Goal: Information Seeking & Learning: Learn about a topic

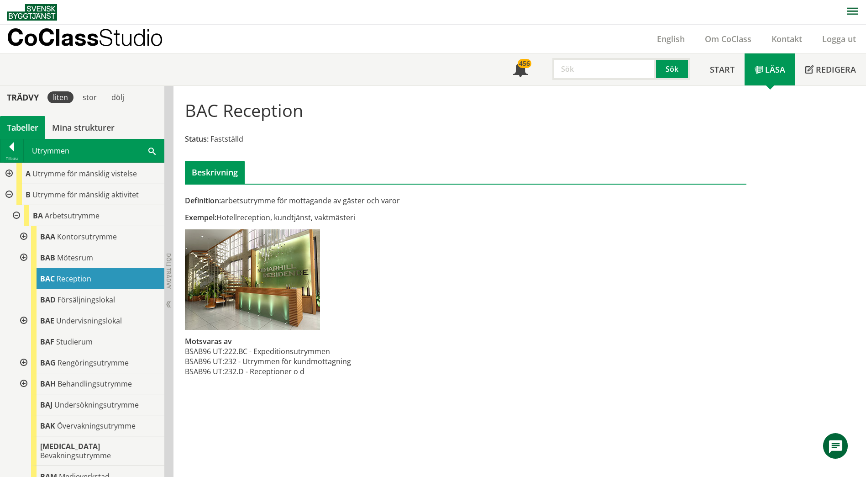
click at [7, 176] on div at bounding box center [8, 173] width 16 height 21
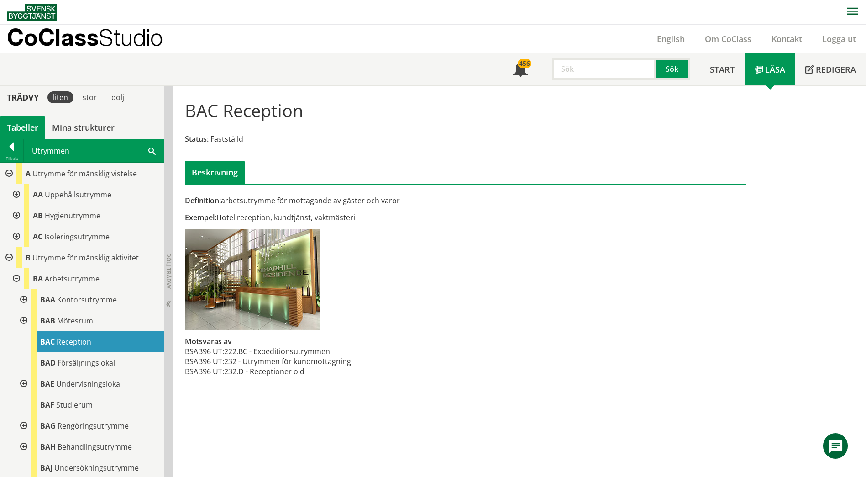
click at [15, 214] on div at bounding box center [15, 215] width 16 height 21
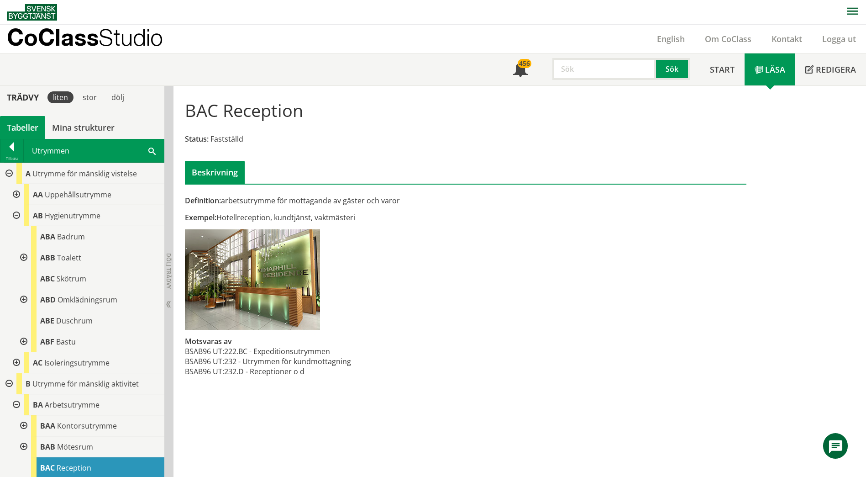
click at [25, 256] on div at bounding box center [23, 257] width 16 height 21
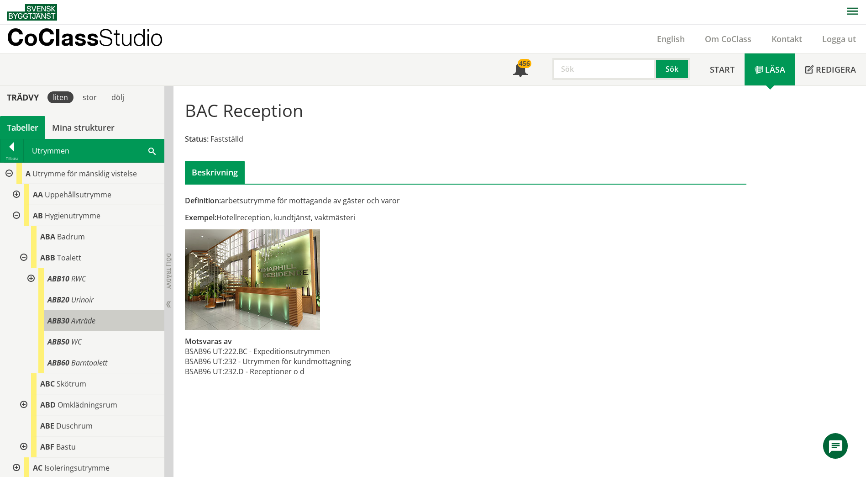
click at [71, 329] on div "ABB30 Avträde" at bounding box center [101, 320] width 126 height 21
click at [73, 324] on span "Avträde" at bounding box center [83, 321] width 24 height 10
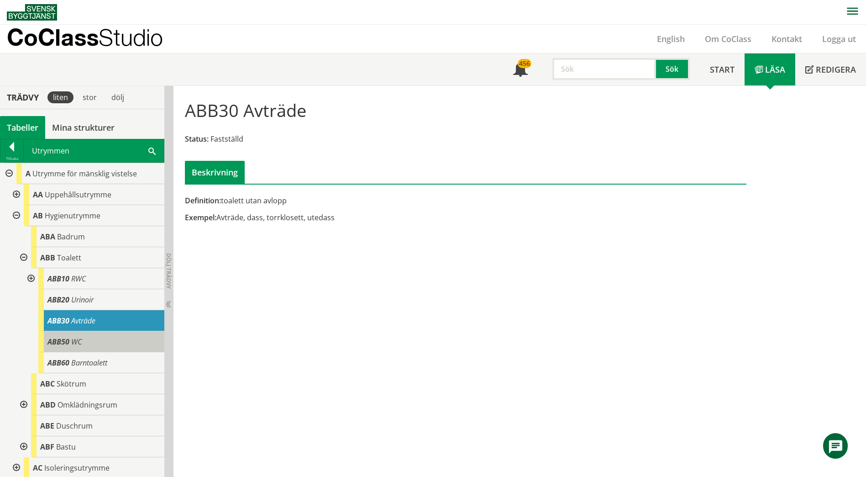
click at [81, 339] on span "WC" at bounding box center [76, 342] width 11 height 10
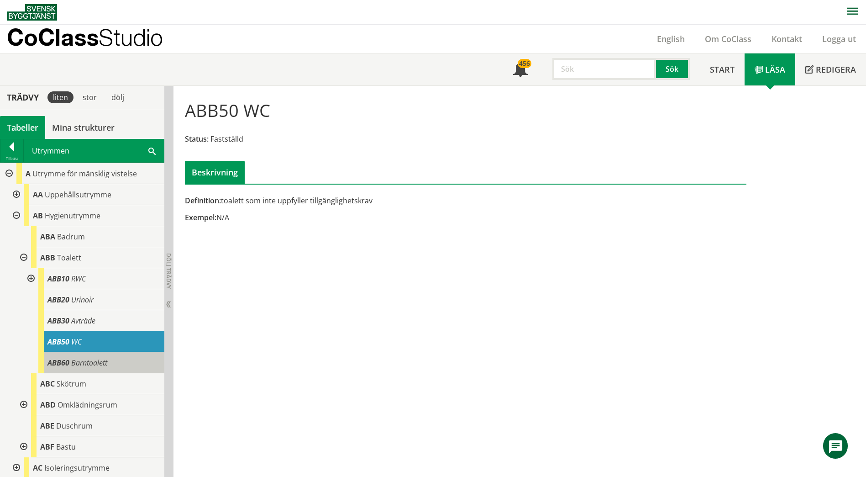
click at [84, 362] on span "Barntoalett" at bounding box center [89, 363] width 36 height 10
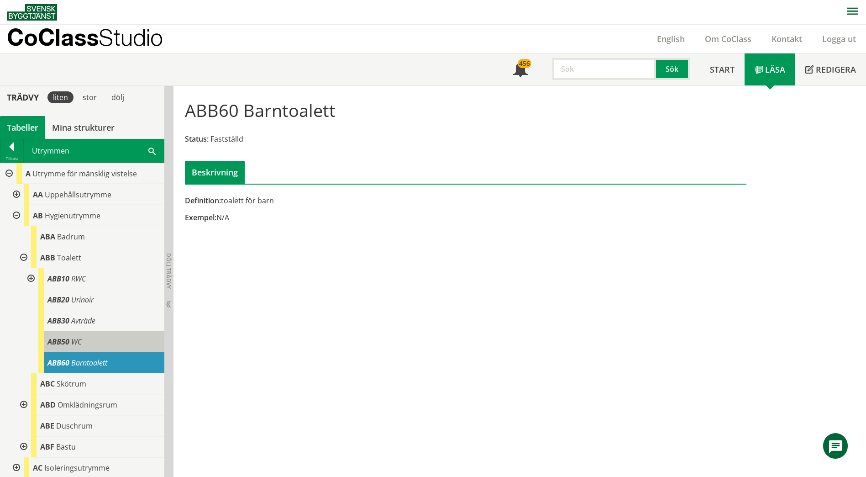
click at [96, 342] on div "ABB50 WC" at bounding box center [101, 341] width 126 height 21
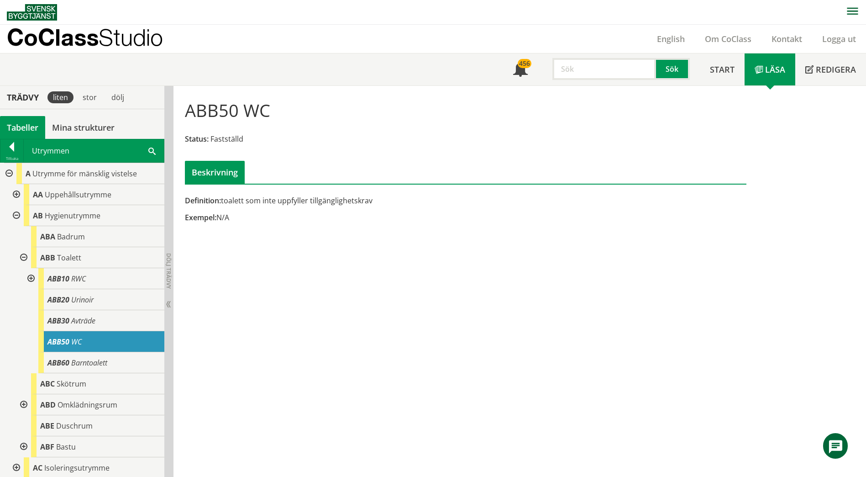
click at [307, 337] on div "ABB50 WC Status: Fastställd Beskrivning Definition: toalett som inte uppfyller …" at bounding box center [520, 281] width 693 height 391
click at [595, 235] on div "ABB50 WC Status: Fastställd Beskrivning Definition: toalett som inte uppfyller …" at bounding box center [520, 281] width 693 height 391
click at [68, 237] on span "Badrum" at bounding box center [71, 237] width 28 height 10
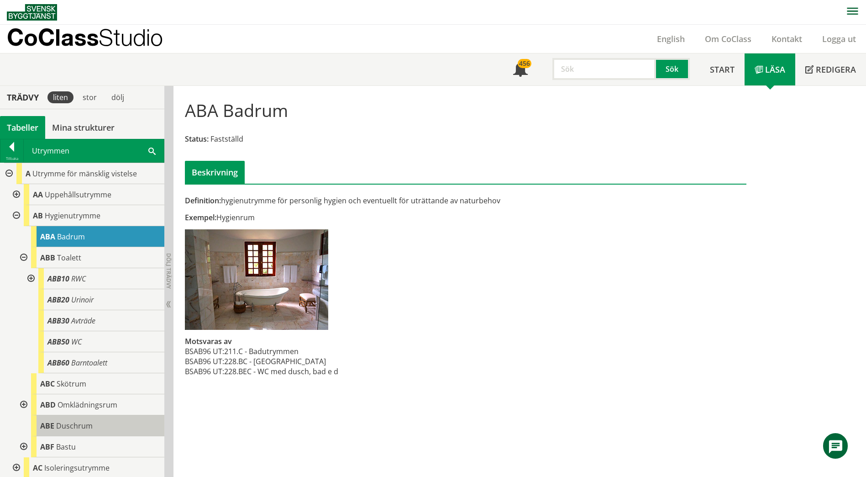
click at [94, 429] on div "[PERSON_NAME]" at bounding box center [97, 425] width 133 height 21
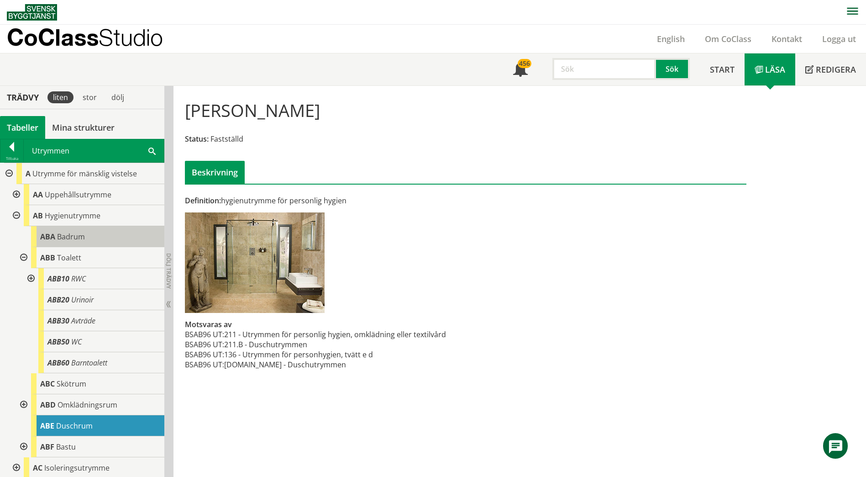
click at [71, 238] on span "Badrum" at bounding box center [71, 237] width 28 height 10
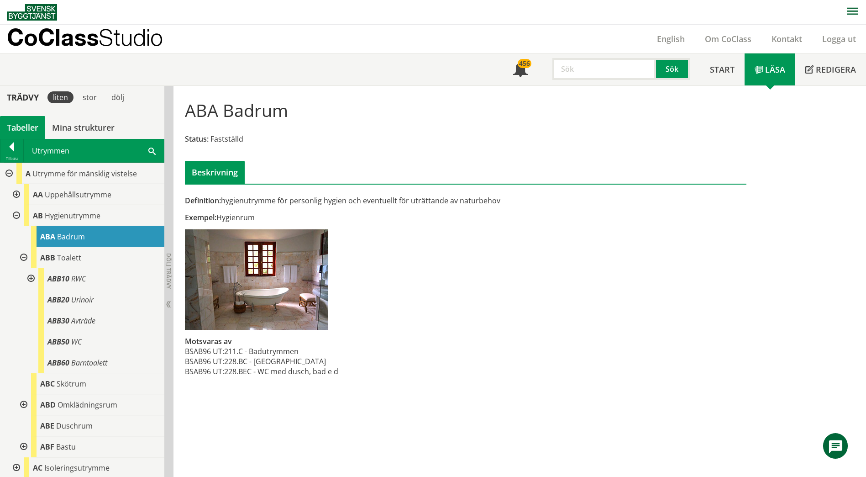
drag, startPoint x: 593, startPoint y: 257, endPoint x: 587, endPoint y: 253, distance: 6.3
click at [591, 256] on div "Definition: hygienutrymme för personlig hygien och eventuellt för uträttande av…" at bounding box center [465, 240] width 575 height 294
click at [3, 174] on div at bounding box center [8, 173] width 16 height 21
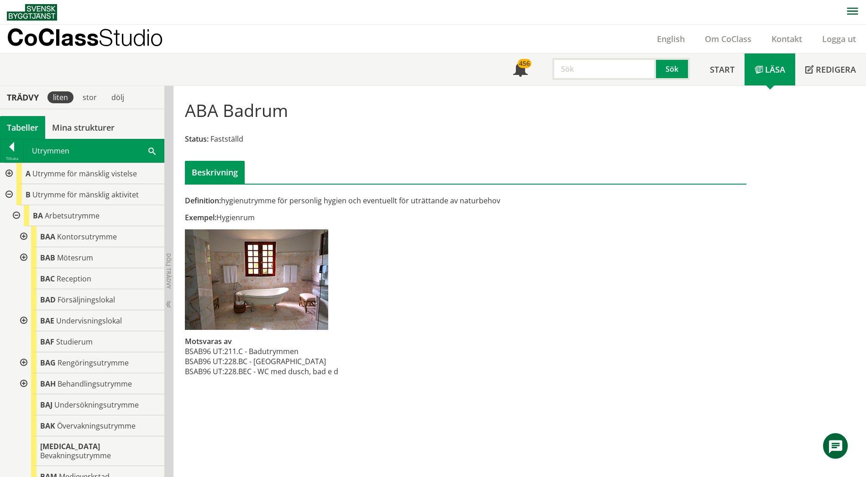
click at [9, 195] on div at bounding box center [8, 194] width 16 height 21
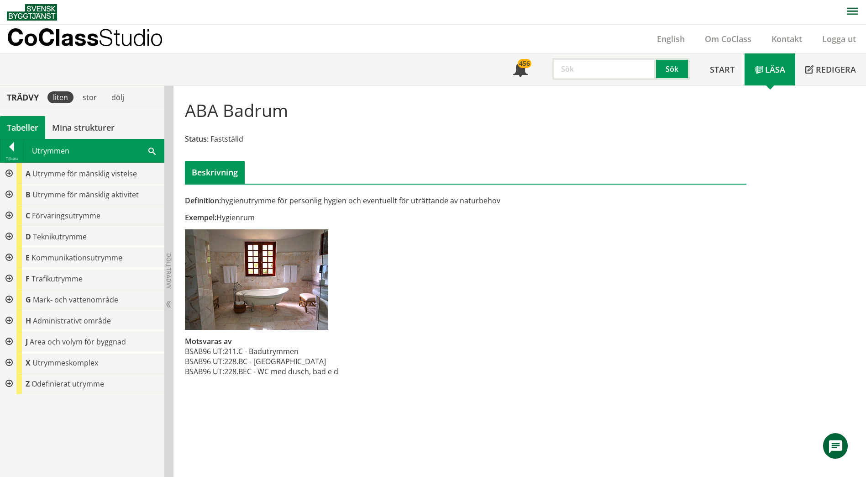
click at [11, 261] on div at bounding box center [8, 257] width 16 height 21
click at [18, 278] on div at bounding box center [15, 278] width 16 height 21
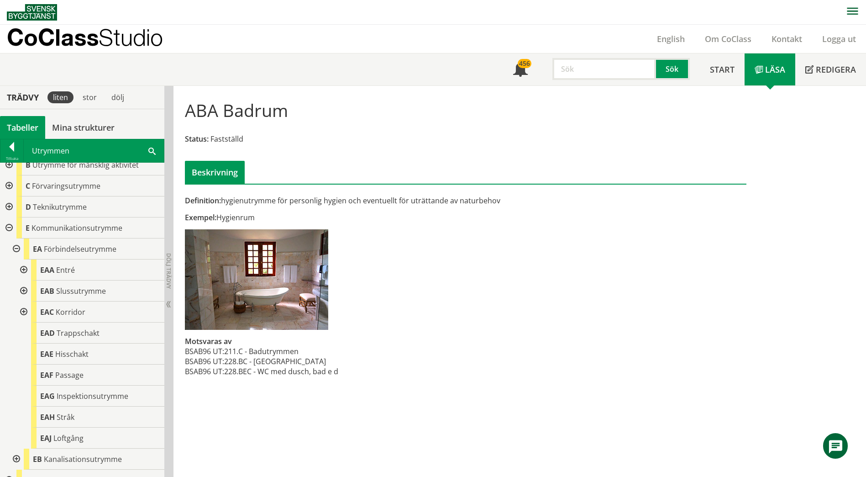
scroll to position [46, 0]
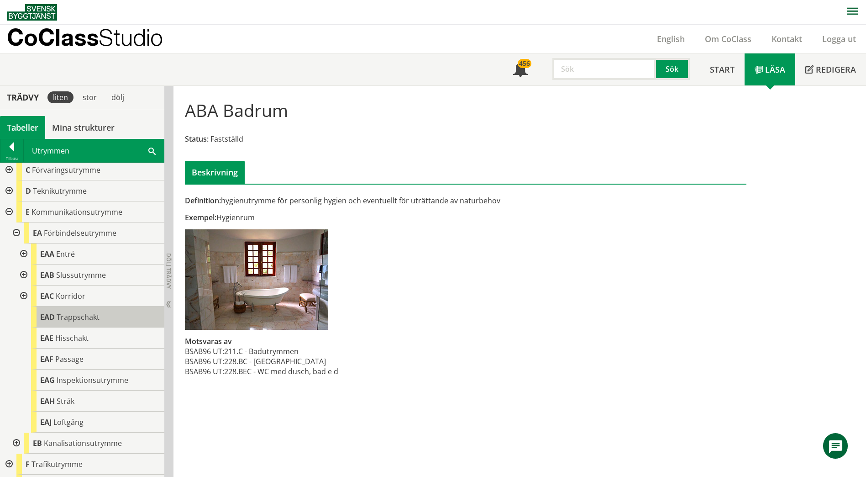
click at [82, 321] on span "Trappschakt" at bounding box center [78, 317] width 43 height 10
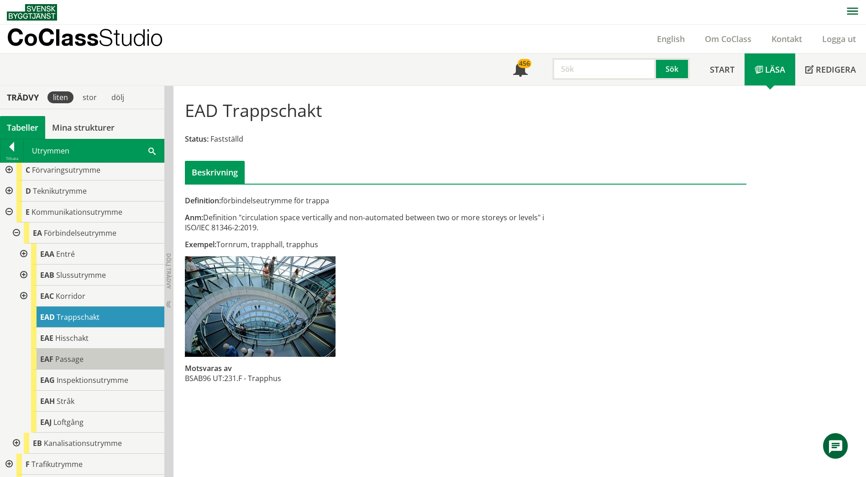
click at [88, 363] on div "EAF Passage" at bounding box center [97, 358] width 133 height 21
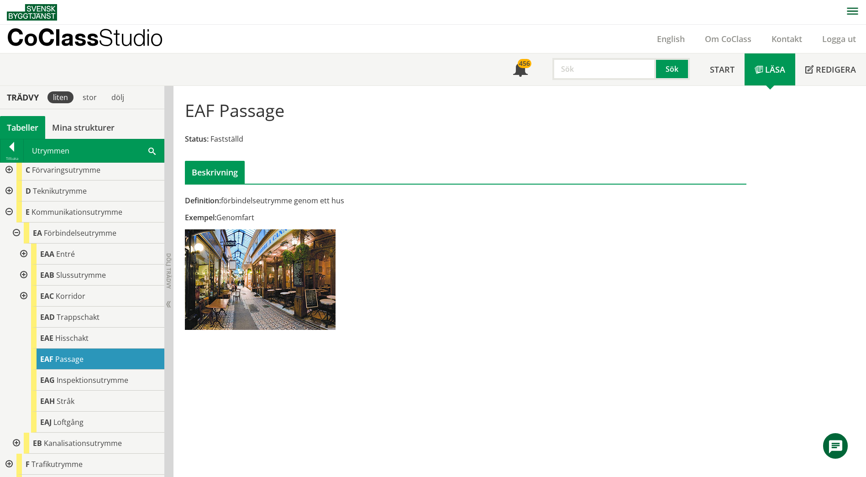
click at [26, 255] on div at bounding box center [23, 253] width 16 height 21
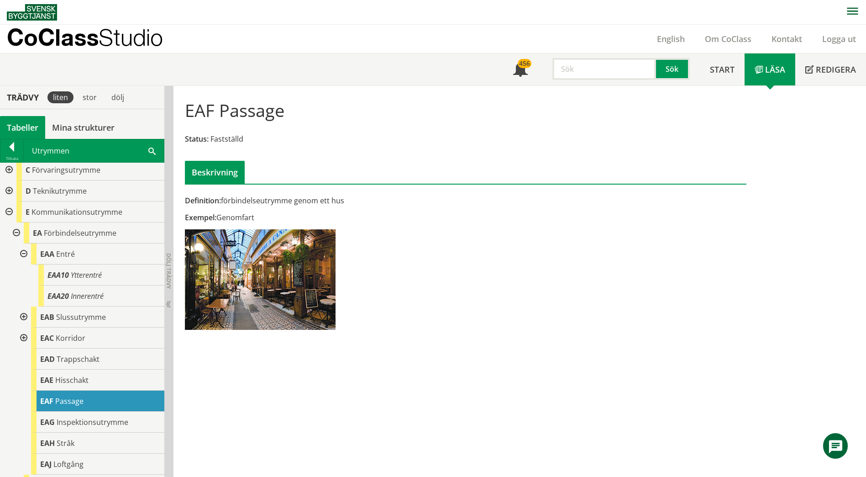
click at [26, 255] on div at bounding box center [23, 253] width 16 height 21
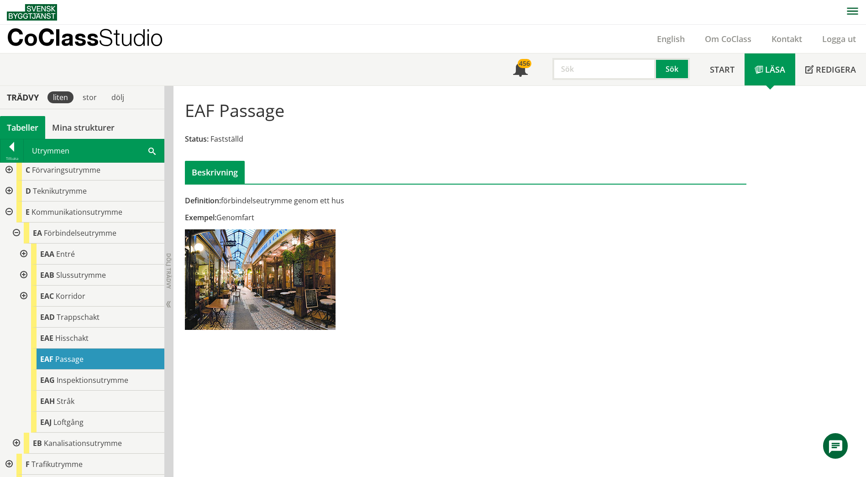
click at [23, 297] on div at bounding box center [23, 295] width 16 height 21
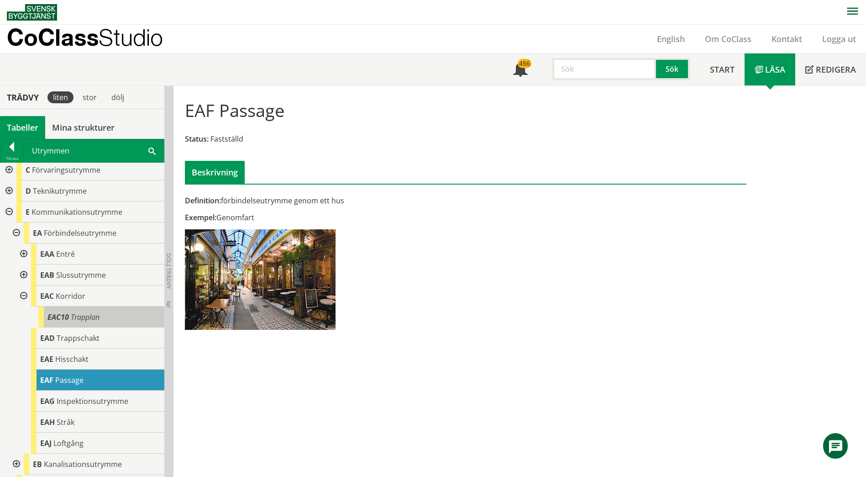
click at [58, 312] on span "EAC10" at bounding box center [57, 317] width 21 height 10
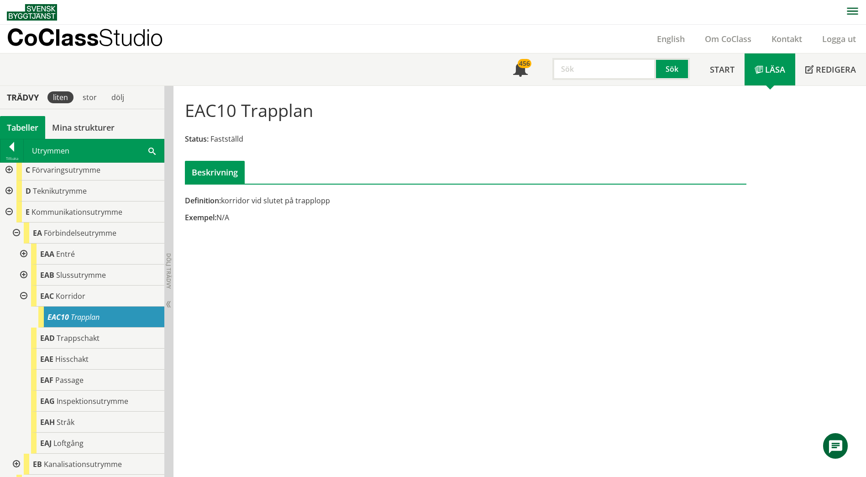
click at [22, 253] on div at bounding box center [23, 253] width 16 height 21
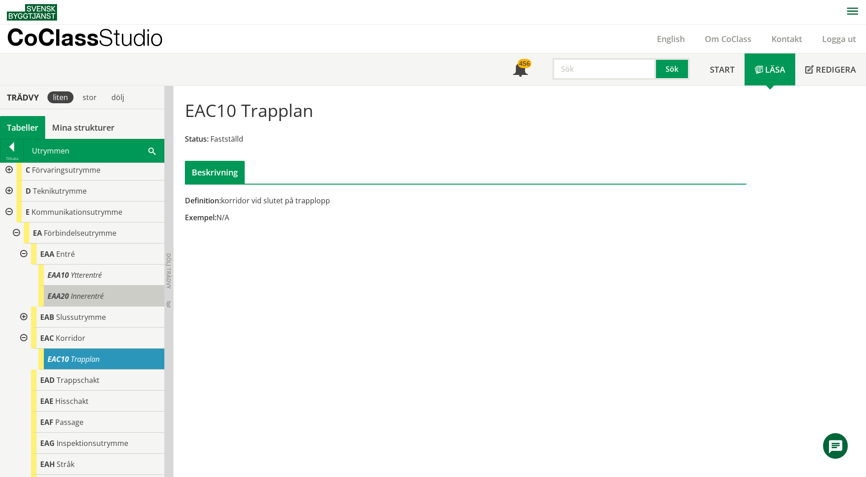
click at [84, 292] on span "Innerentré" at bounding box center [87, 296] width 33 height 10
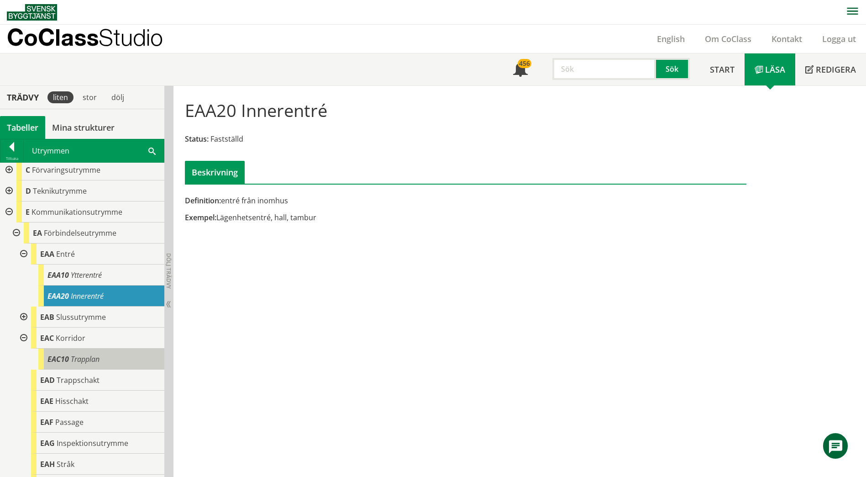
click at [78, 354] on span "Trapplan" at bounding box center [85, 359] width 29 height 10
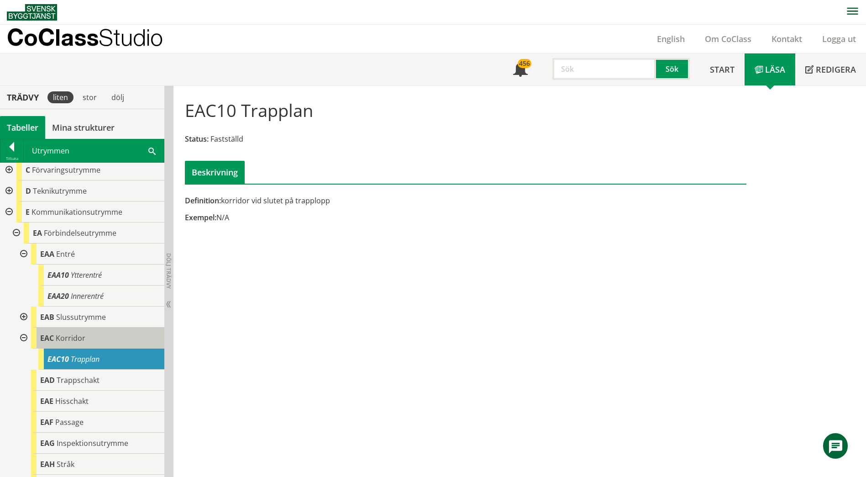
click at [74, 335] on span "Korridor" at bounding box center [71, 338] width 30 height 10
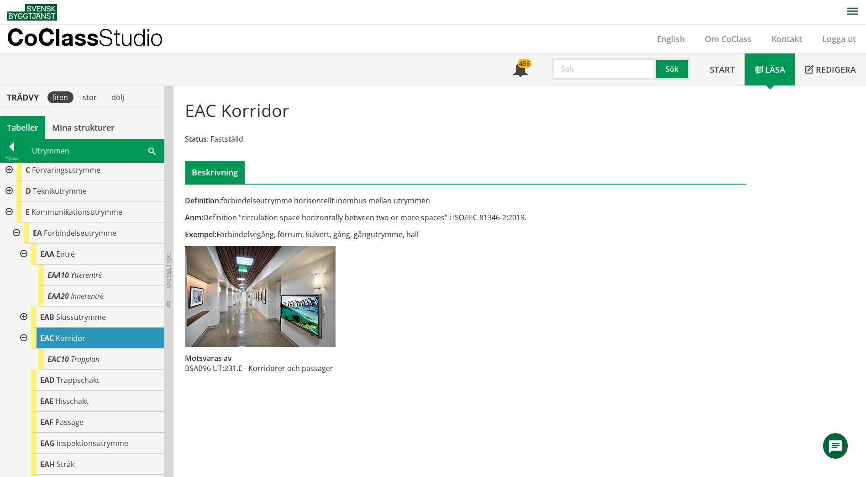
click at [151, 148] on span at bounding box center [151, 151] width 7 height 10
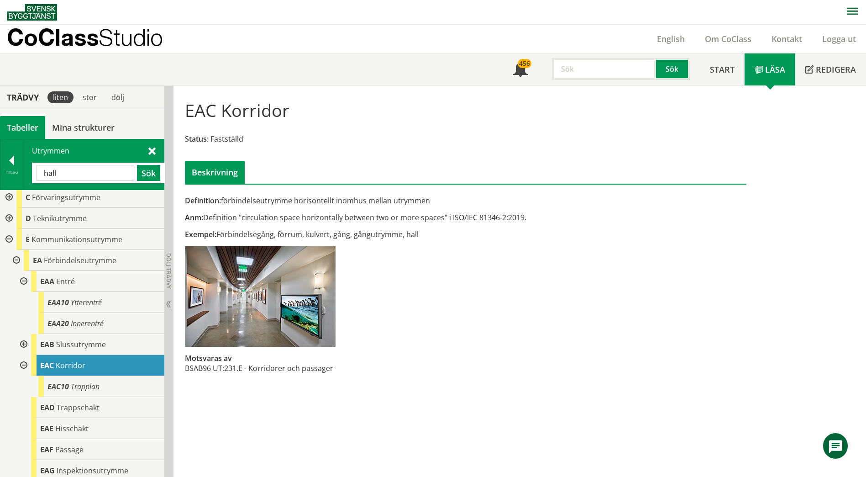
type input "hall"
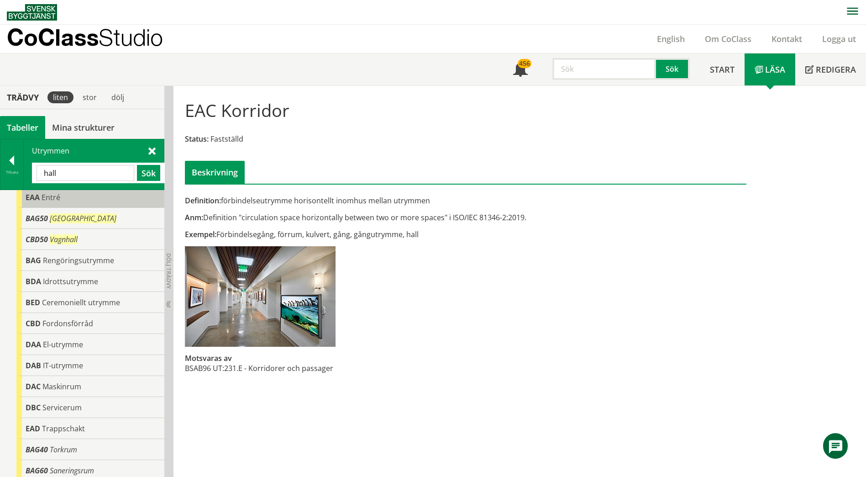
click at [90, 200] on div "EAA Entré" at bounding box center [90, 197] width 148 height 21
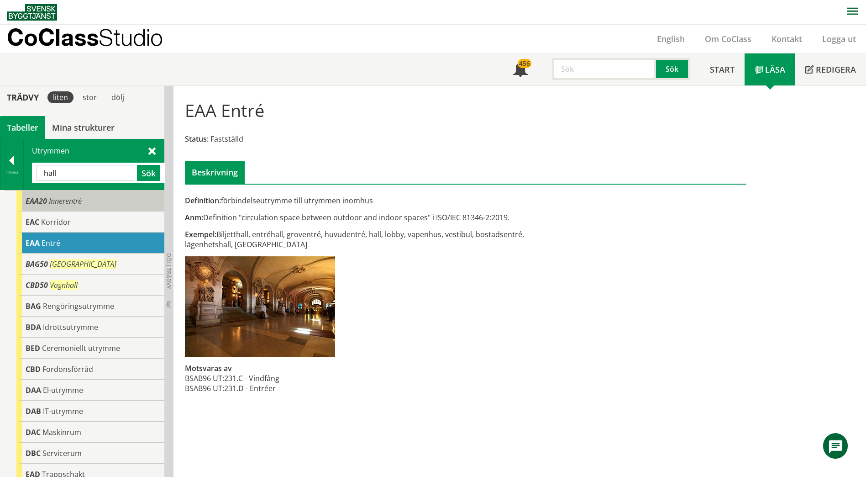
click at [92, 202] on div "EAA20 Innerentré" at bounding box center [90, 200] width 148 height 21
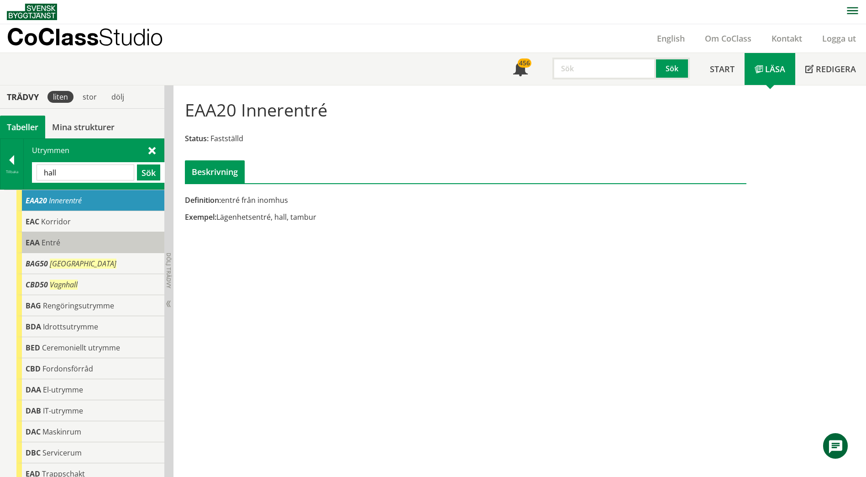
click at [77, 234] on div "EAA Entré" at bounding box center [90, 242] width 148 height 21
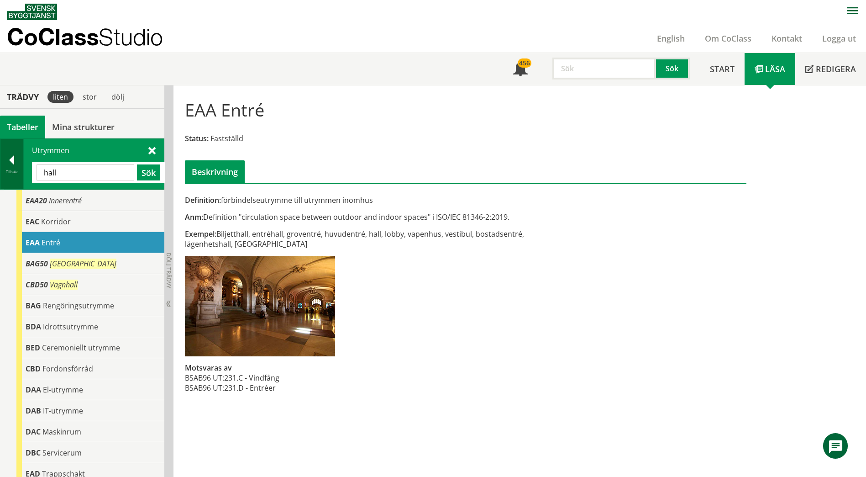
click at [16, 166] on div at bounding box center [11, 161] width 23 height 13
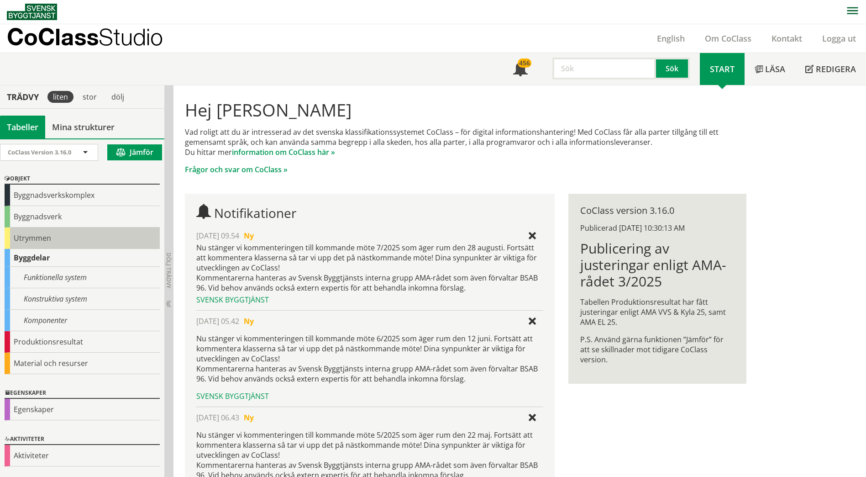
click at [30, 234] on div "Utrymmen" at bounding box center [82, 237] width 155 height 21
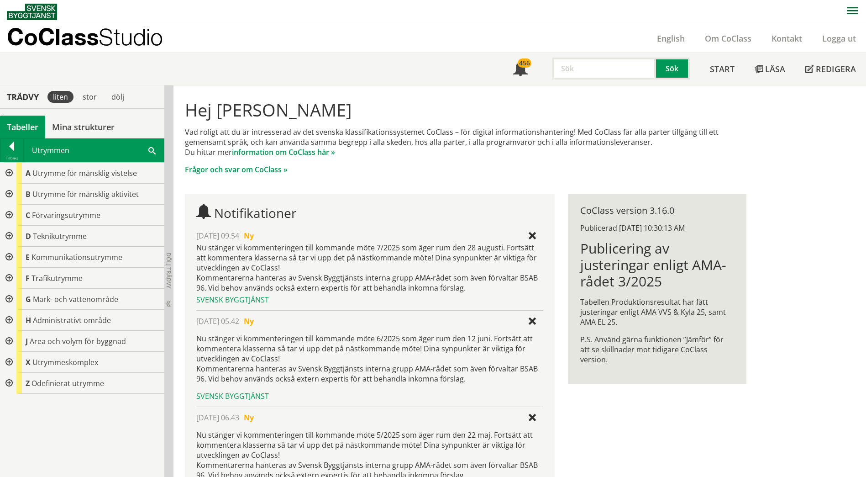
click at [30, 234] on span "D" at bounding box center [28, 236] width 5 height 10
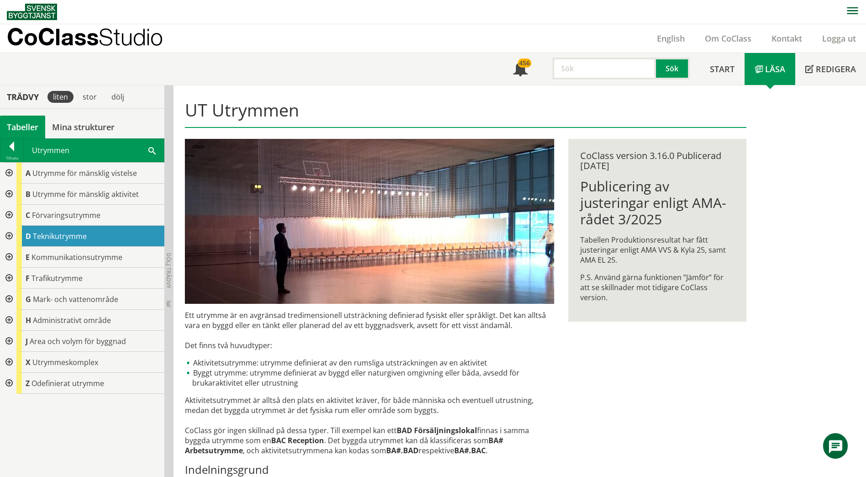
click at [12, 256] on div at bounding box center [8, 257] width 16 height 21
click at [16, 277] on div at bounding box center [15, 278] width 16 height 21
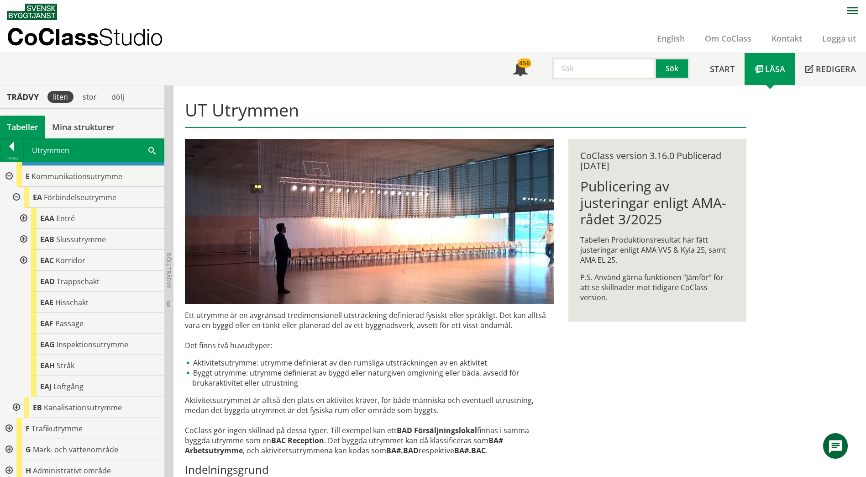
scroll to position [91, 0]
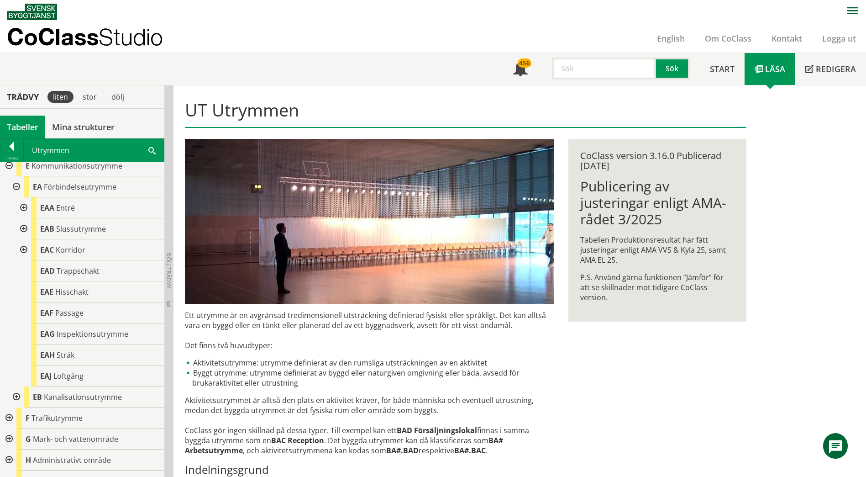
click at [25, 230] on div at bounding box center [23, 228] width 16 height 21
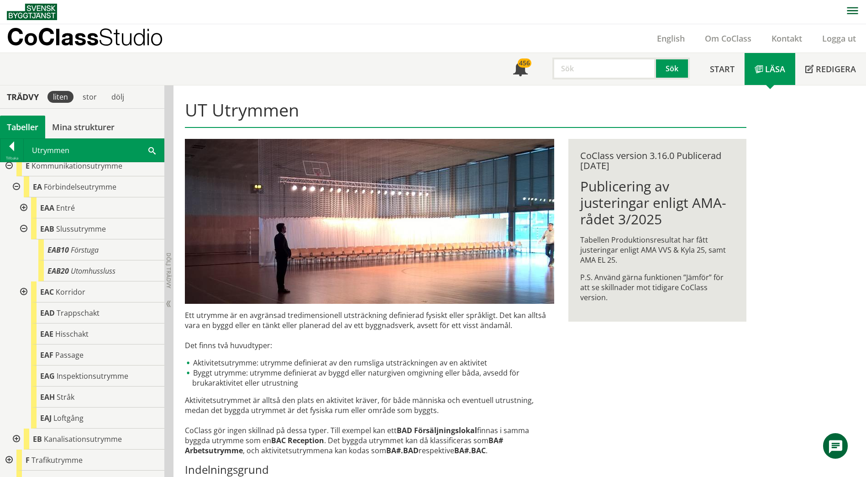
click at [23, 230] on div at bounding box center [23, 228] width 16 height 21
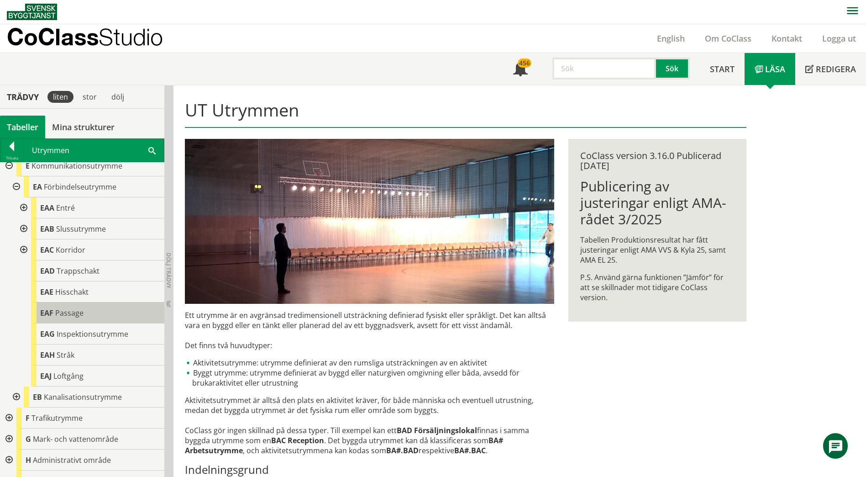
click at [86, 312] on div "EAF Passage" at bounding box center [97, 312] width 133 height 21
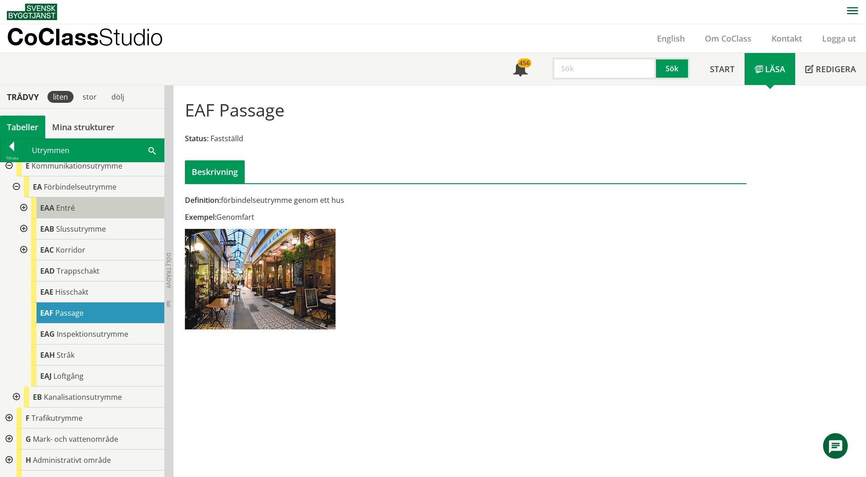
click at [56, 210] on span "Entré" at bounding box center [65, 208] width 19 height 10
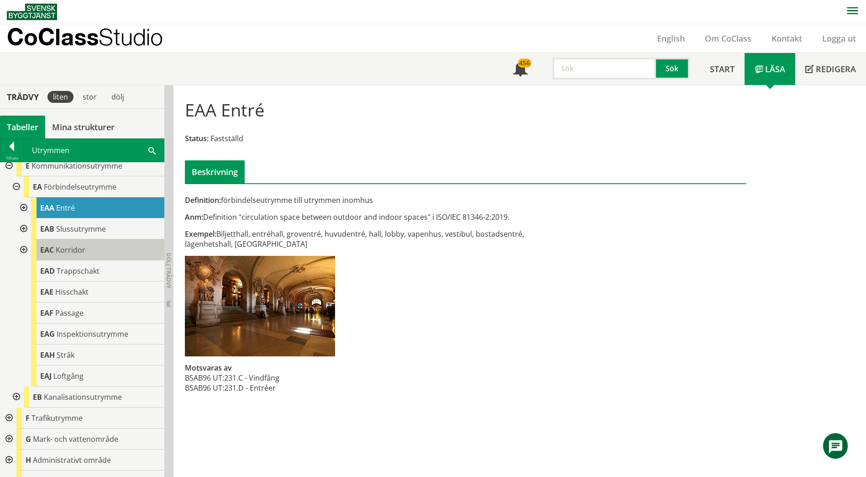
click at [53, 246] on span "EAC" at bounding box center [47, 250] width 14 height 10
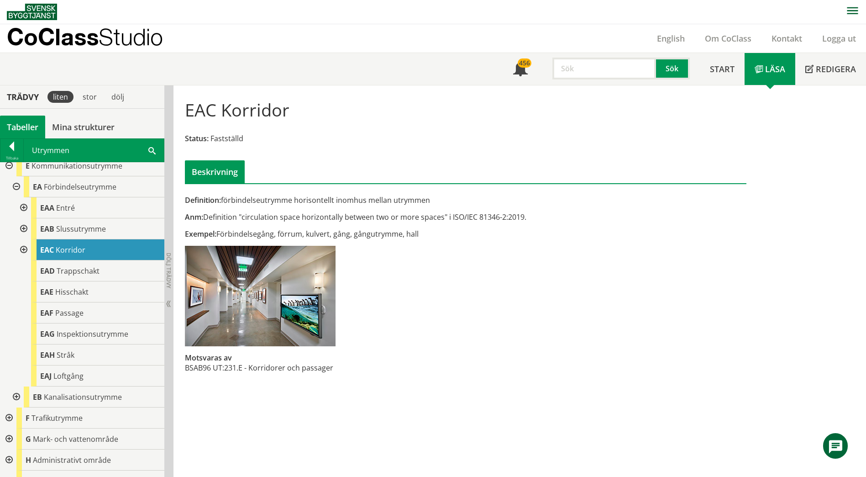
click at [25, 248] on div at bounding box center [23, 249] width 16 height 21
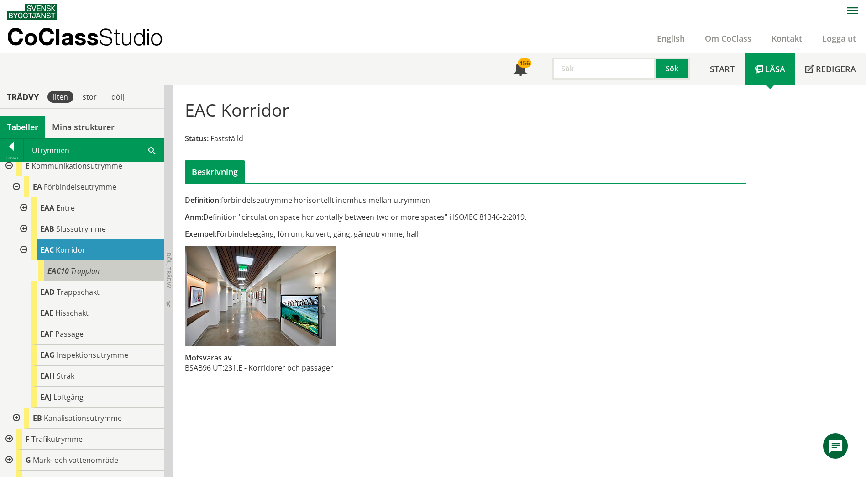
click at [94, 270] on span "Trapplan" at bounding box center [85, 271] width 29 height 10
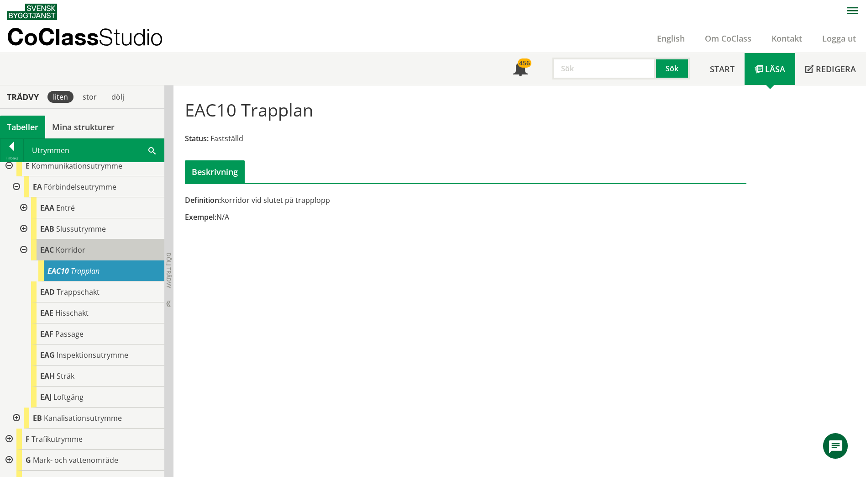
click at [93, 249] on div "EAC Korridor" at bounding box center [97, 249] width 133 height 21
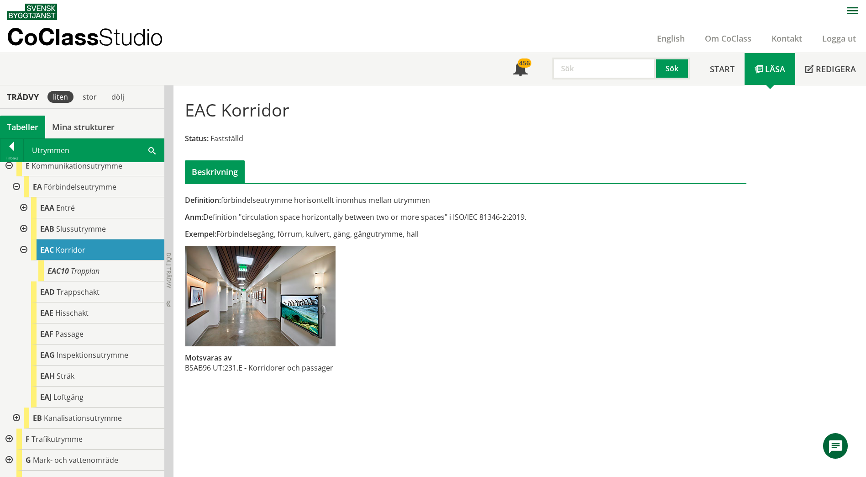
scroll to position [91, 0]
click at [9, 168] on div at bounding box center [8, 165] width 16 height 21
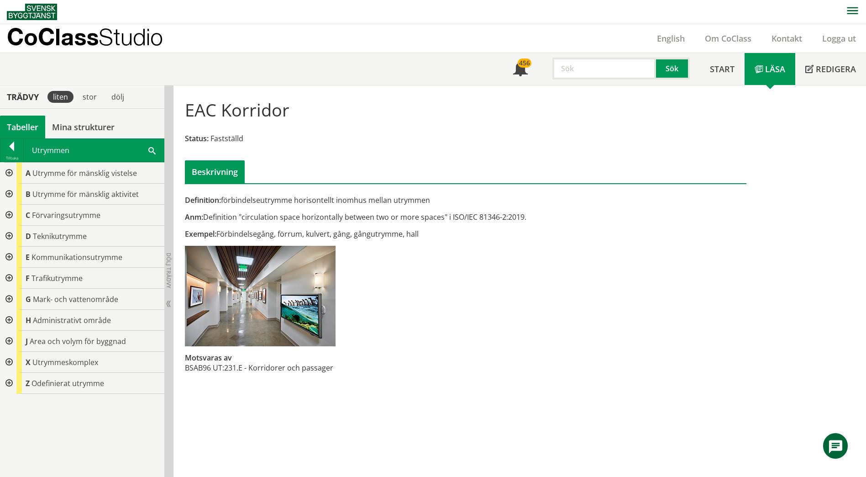
click at [11, 238] on div at bounding box center [8, 236] width 16 height 21
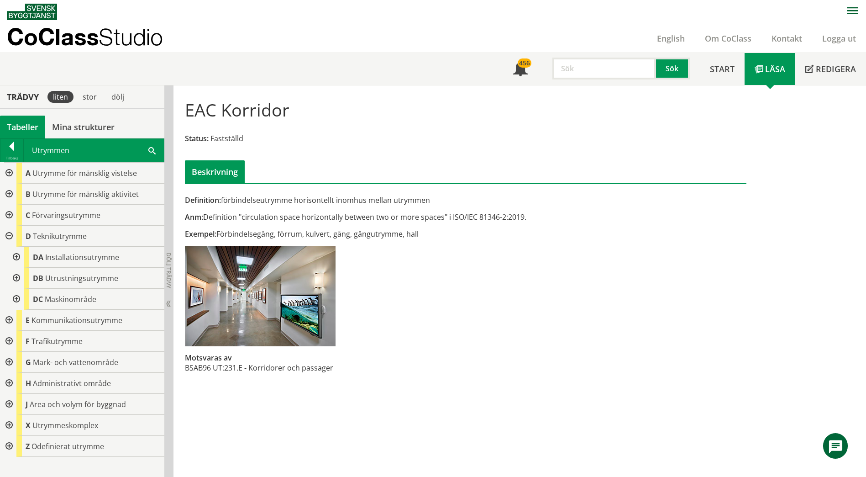
click at [16, 278] on div at bounding box center [15, 278] width 16 height 21
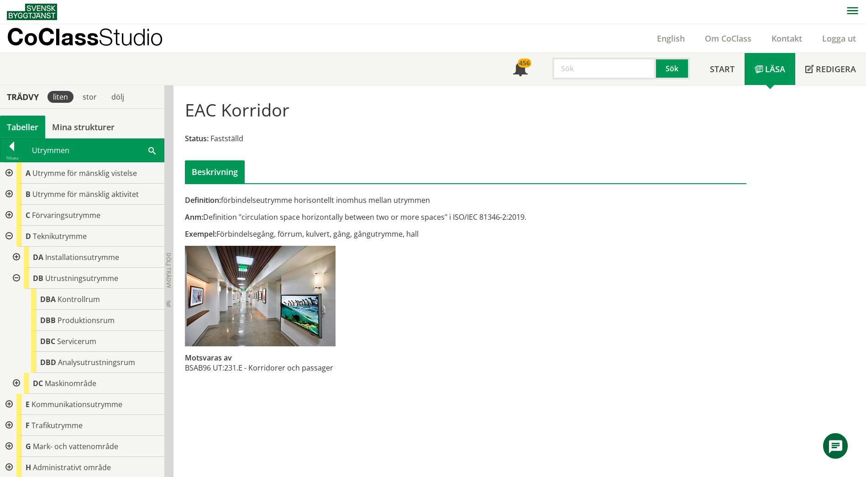
click at [20, 275] on div at bounding box center [15, 278] width 16 height 21
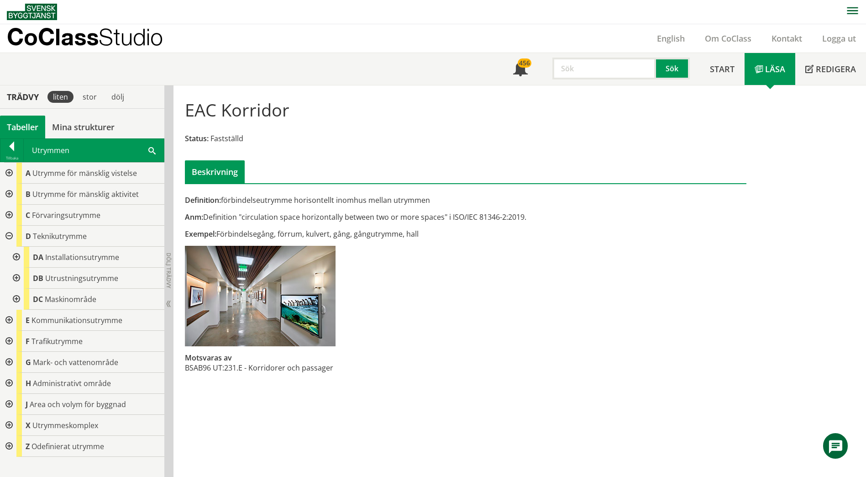
click at [21, 256] on div at bounding box center [15, 257] width 16 height 21
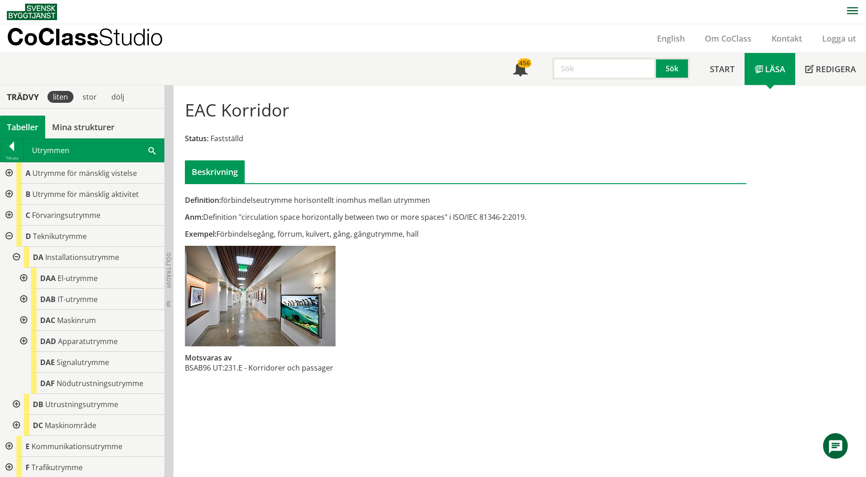
click at [21, 344] on div at bounding box center [23, 341] width 16 height 21
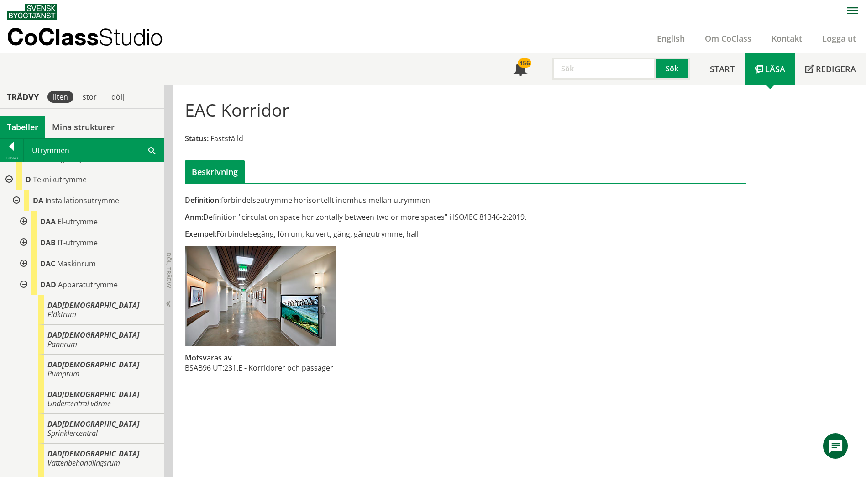
scroll to position [91, 0]
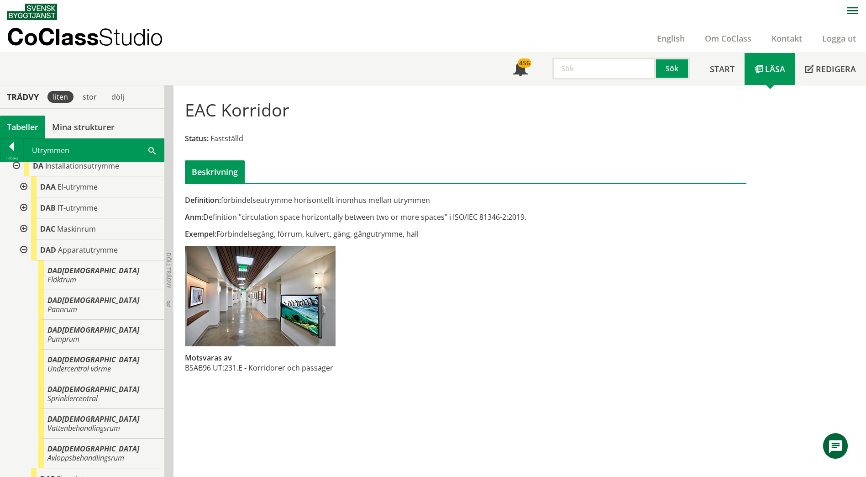
click at [22, 225] on div at bounding box center [23, 228] width 16 height 21
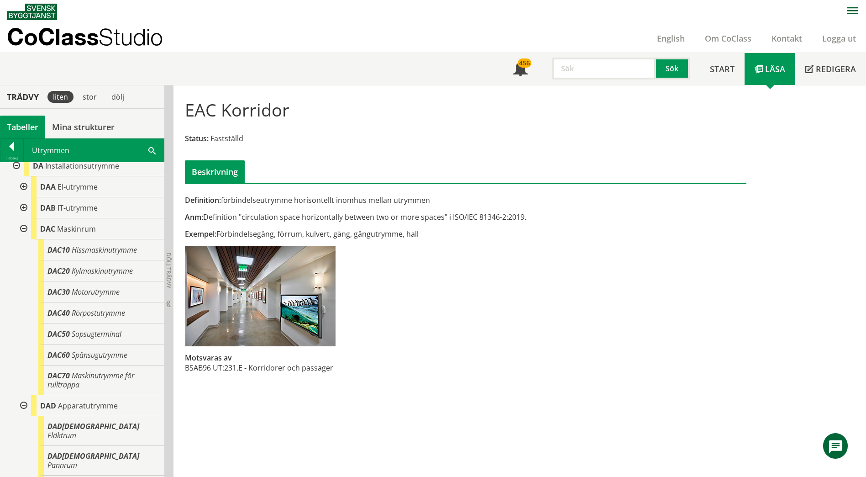
click at [22, 228] on div at bounding box center [23, 228] width 16 height 21
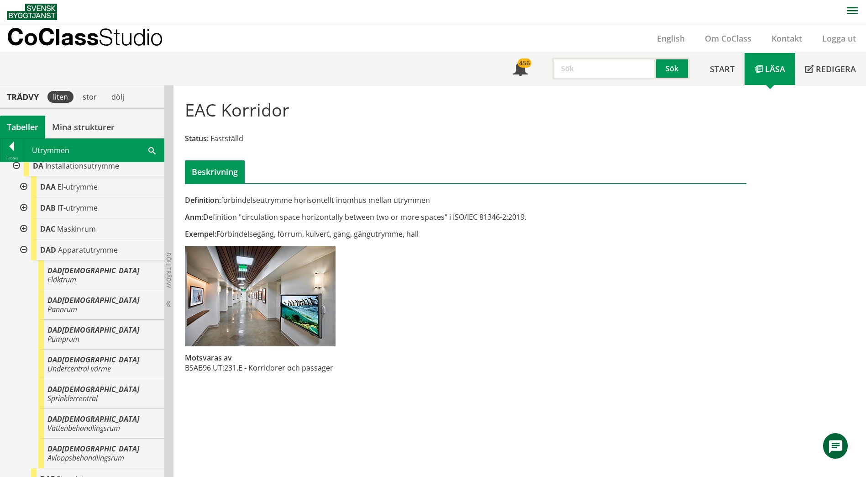
scroll to position [137, 0]
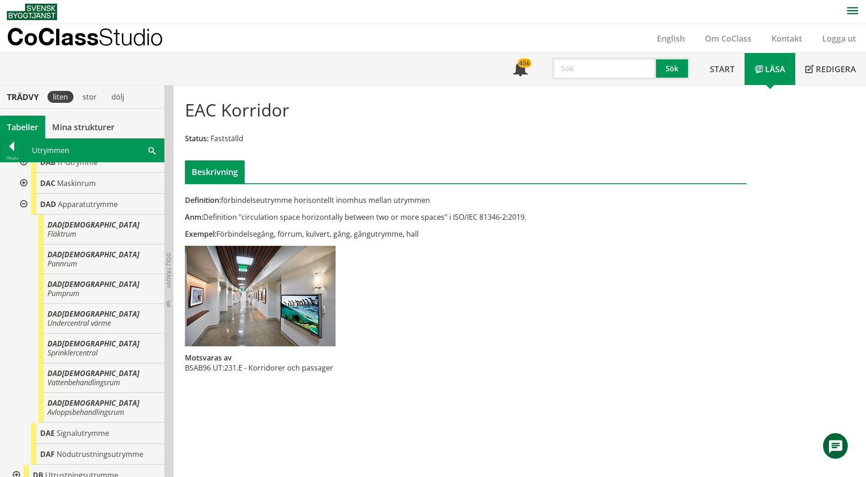
click at [417, 103] on div "EAC Korridor Status: Fastställd Beskrivning" at bounding box center [465, 137] width 575 height 91
click at [111, 318] on span "Undercentral värme" at bounding box center [78, 323] width 63 height 10
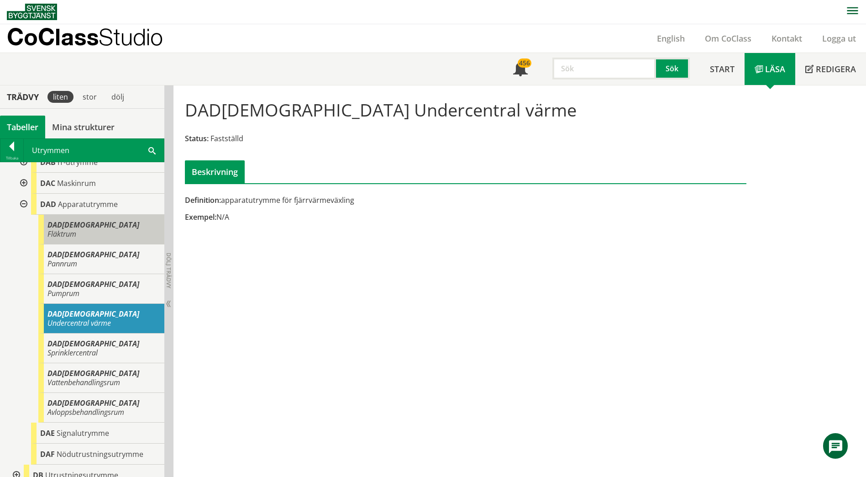
click at [76, 229] on span "Fläktrum" at bounding box center [61, 234] width 29 height 10
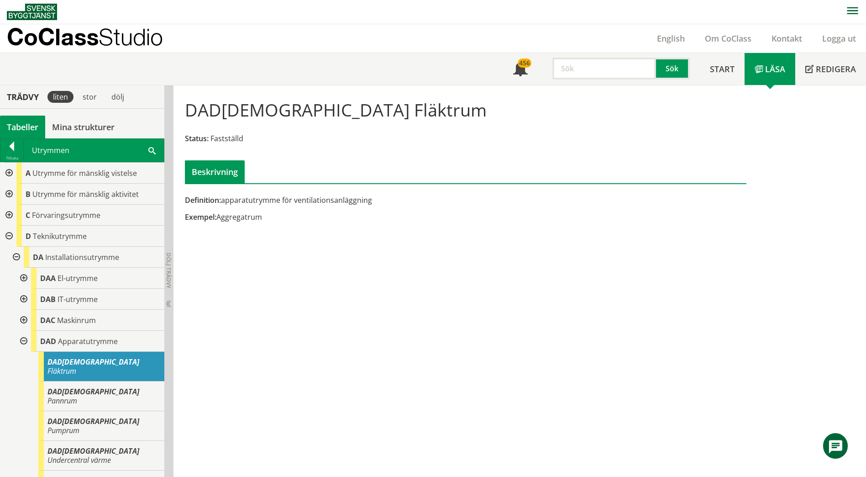
click at [14, 217] on div at bounding box center [8, 215] width 16 height 21
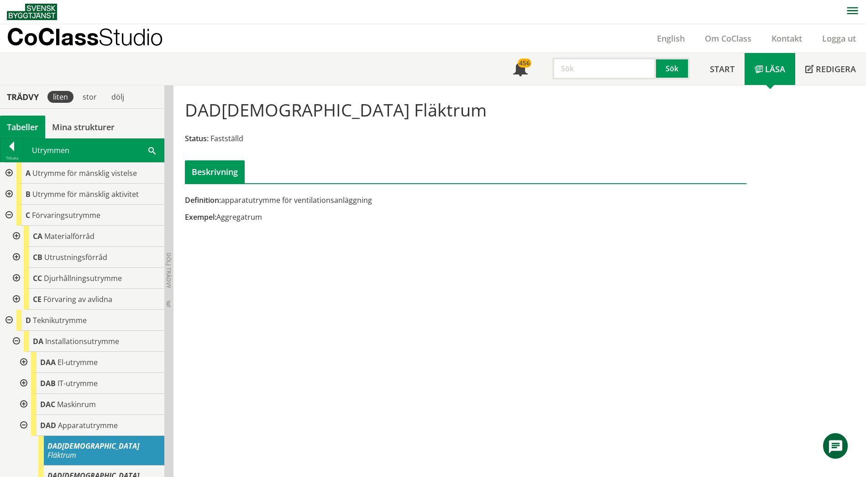
click at [16, 256] on div at bounding box center [15, 257] width 16 height 21
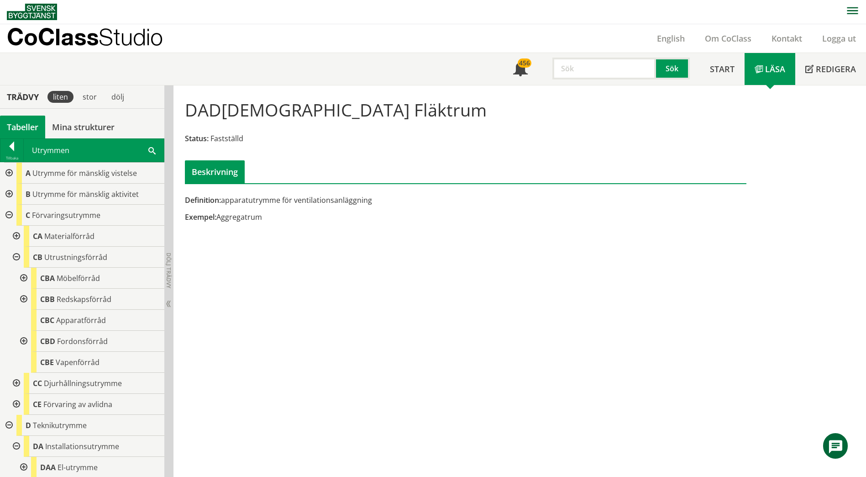
click at [28, 298] on div at bounding box center [23, 299] width 16 height 21
click at [23, 302] on div at bounding box center [23, 299] width 16 height 21
click at [8, 216] on div at bounding box center [8, 215] width 16 height 21
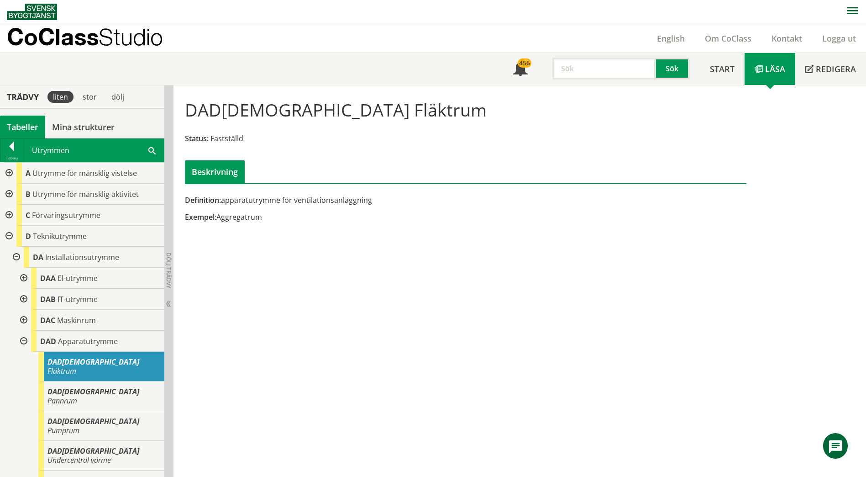
click at [147, 149] on div "Utrymmen Sök" at bounding box center [94, 150] width 140 height 23
click at [151, 148] on span at bounding box center [151, 150] width 7 height 10
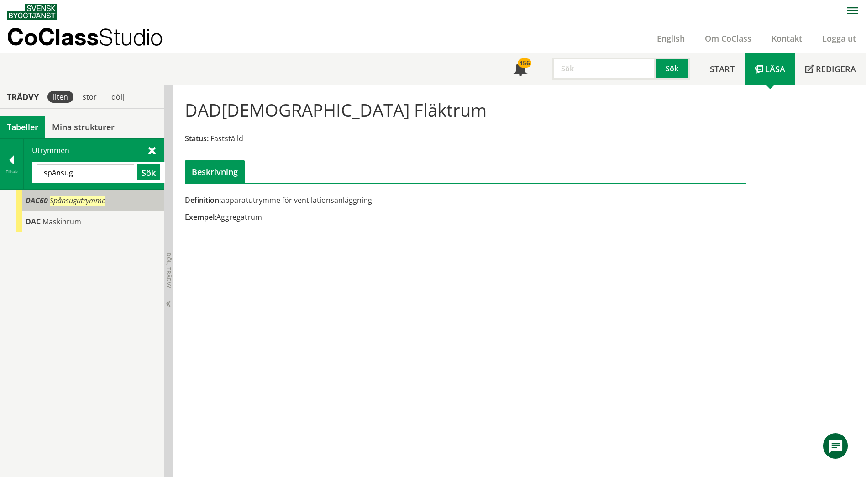
click at [88, 201] on span "Spånsugutrymme" at bounding box center [78, 200] width 56 height 10
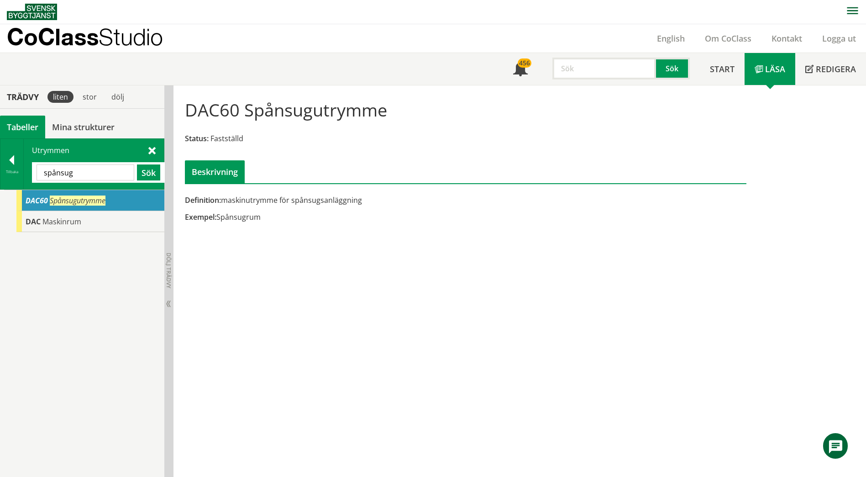
click at [113, 168] on input "spånsug" at bounding box center [86, 172] width 98 height 16
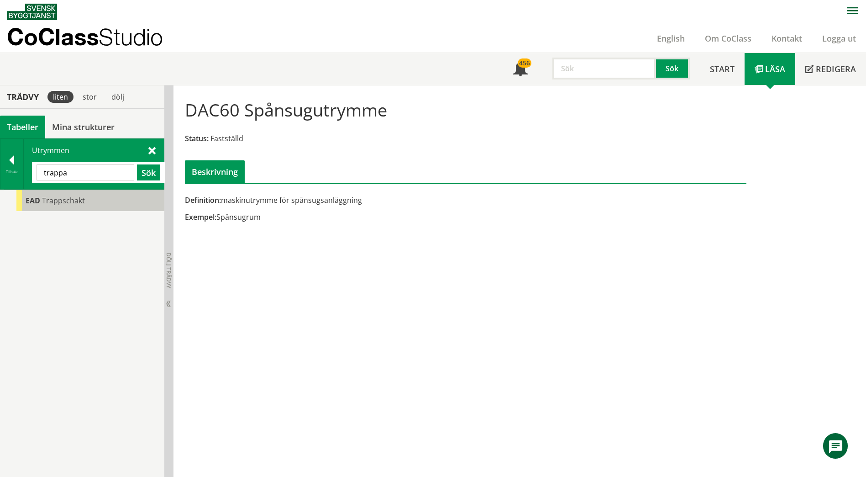
click at [101, 192] on div "EAD Trappschakt" at bounding box center [90, 200] width 148 height 21
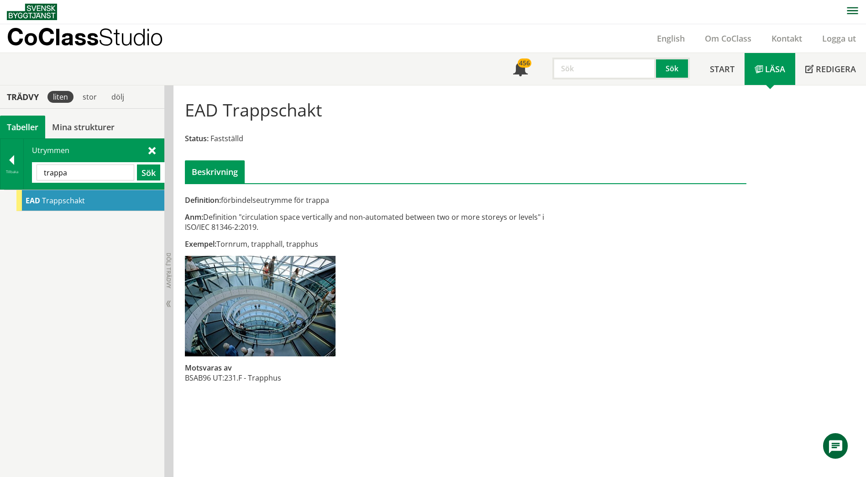
click at [86, 171] on input "trappa" at bounding box center [86, 172] width 98 height 16
type input "bibl"
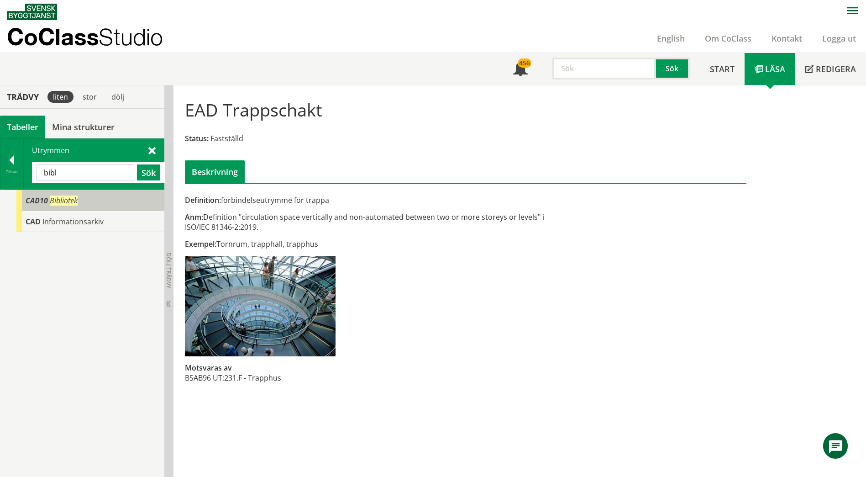
click at [86, 202] on div "CAD10 Bibliotek" at bounding box center [90, 200] width 148 height 21
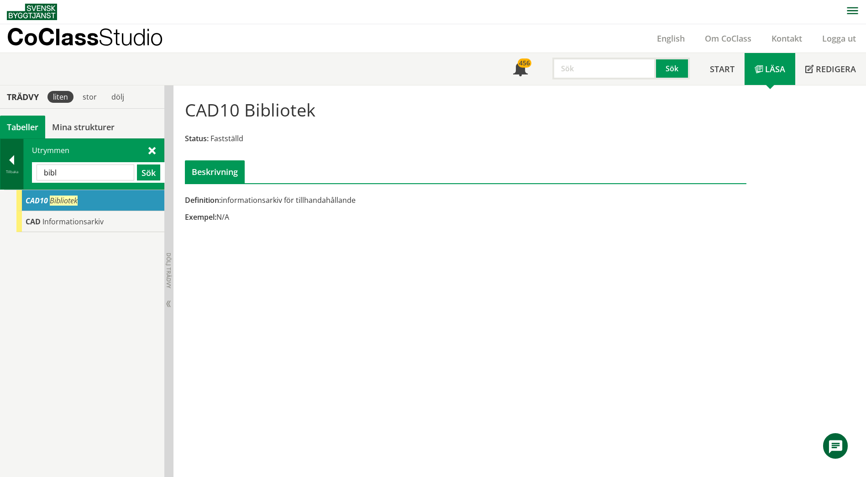
click at [18, 163] on div at bounding box center [11, 161] width 23 height 13
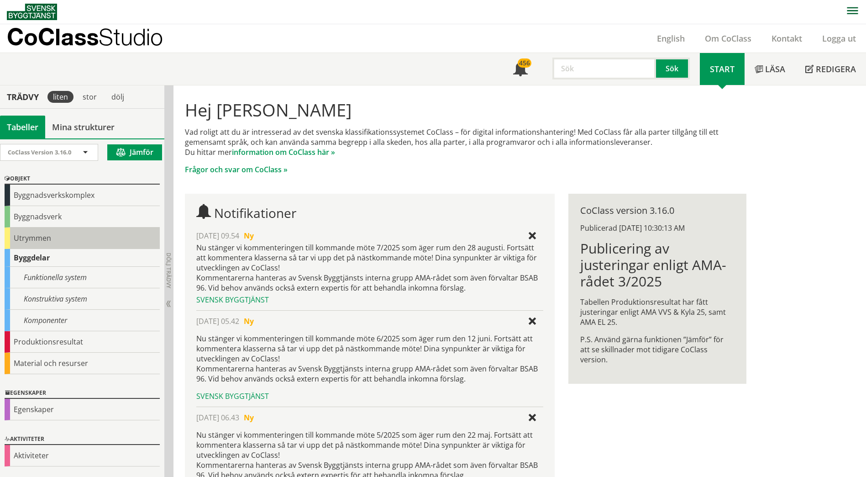
click at [21, 239] on div "Utrymmen" at bounding box center [82, 237] width 155 height 21
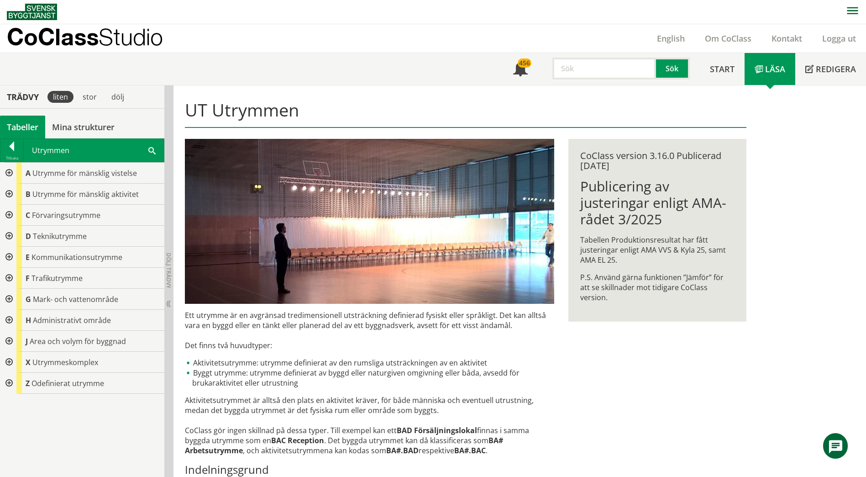
click at [6, 197] on div at bounding box center [8, 194] width 16 height 21
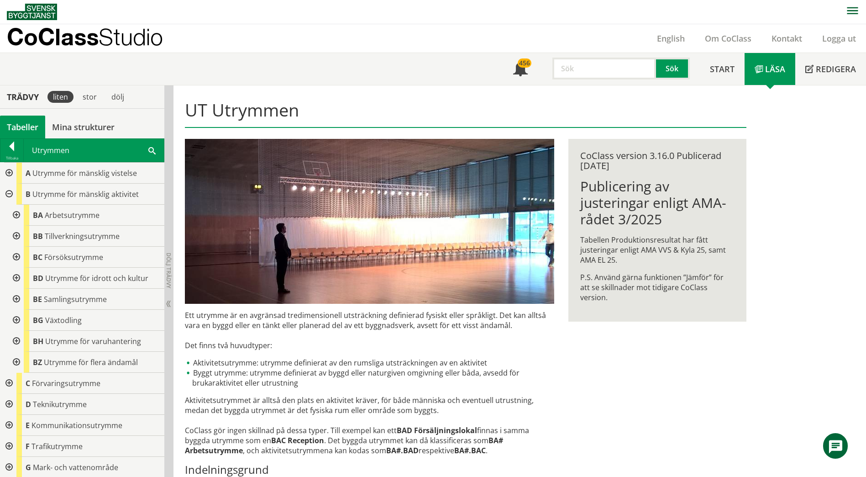
click at [17, 216] on div at bounding box center [15, 215] width 16 height 21
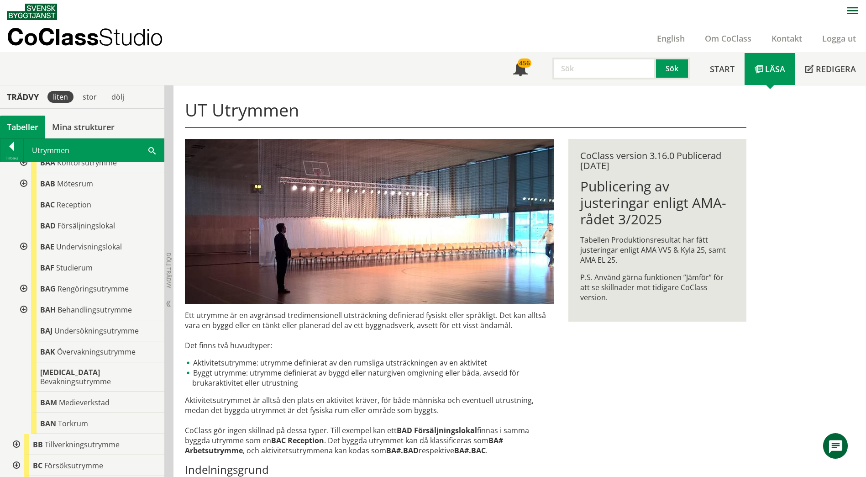
scroll to position [91, 0]
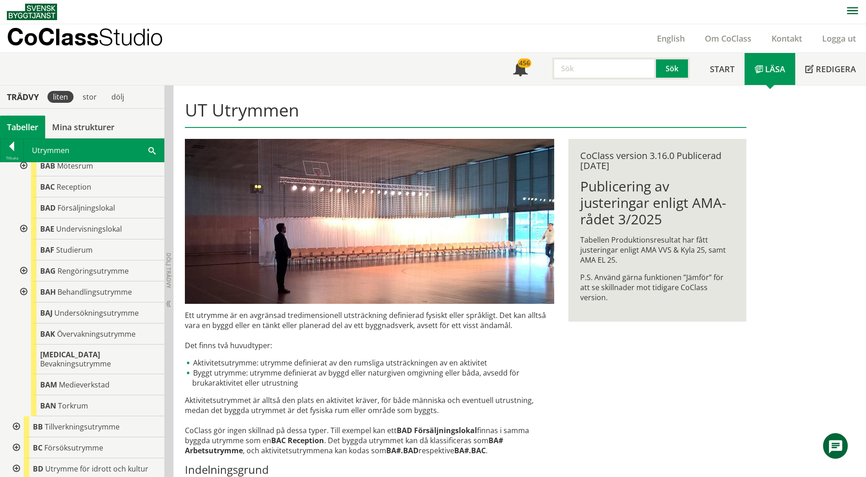
click at [22, 229] on div at bounding box center [23, 228] width 16 height 21
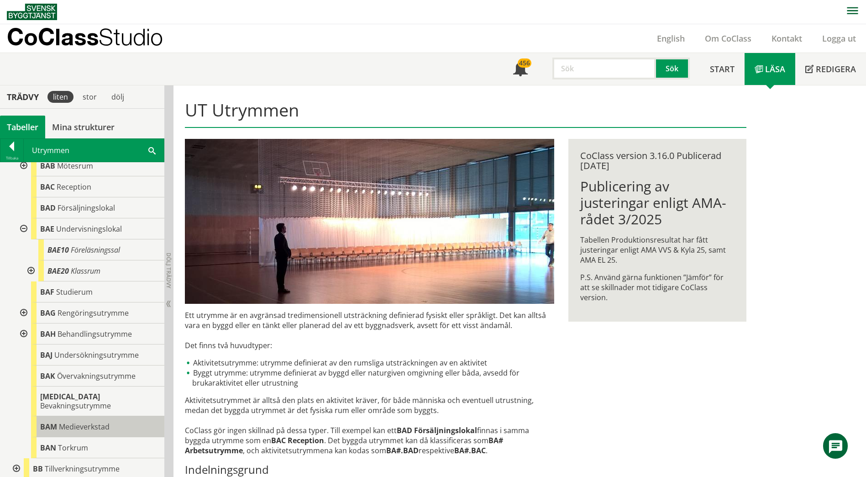
click at [73, 424] on div "BAM Medieverkstad" at bounding box center [97, 426] width 133 height 21
click at [73, 423] on div "BAM Medieverkstad" at bounding box center [97, 426] width 133 height 21
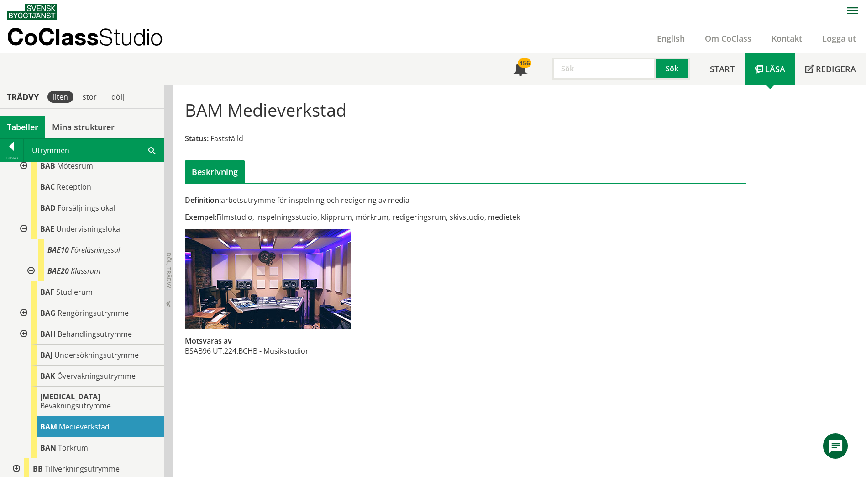
click at [30, 272] on div at bounding box center [30, 270] width 16 height 21
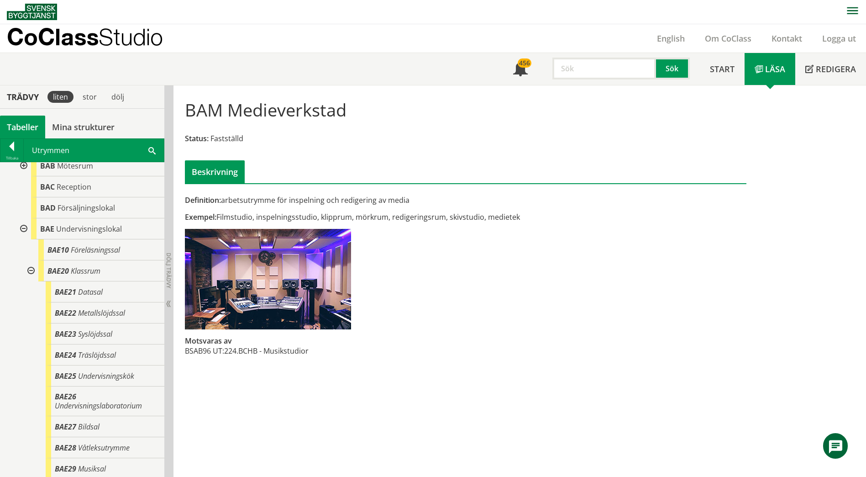
scroll to position [137, 0]
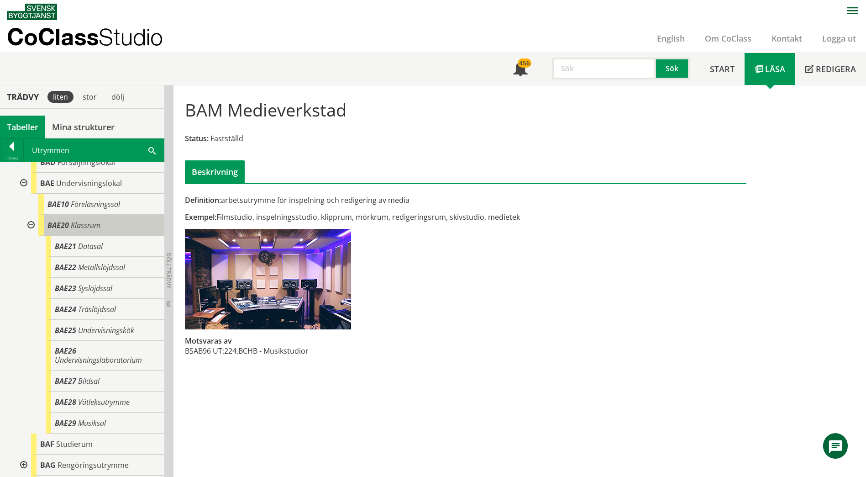
click at [90, 228] on span "Klassrum" at bounding box center [86, 225] width 30 height 10
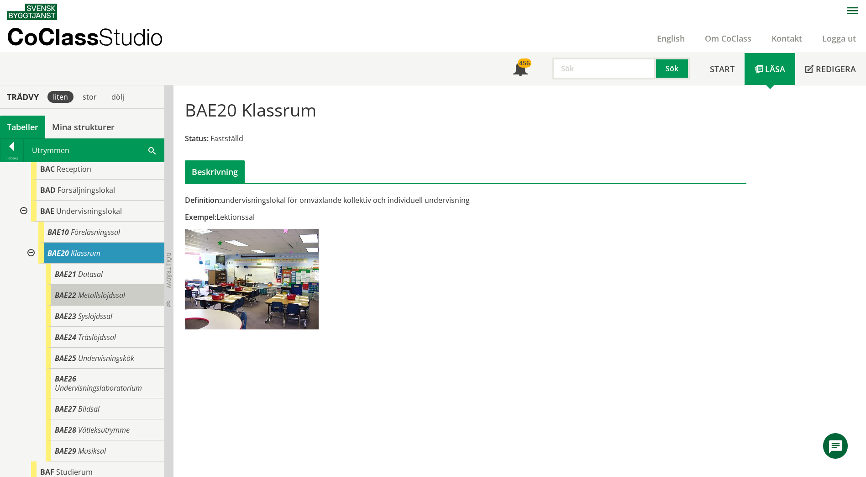
scroll to position [46, 0]
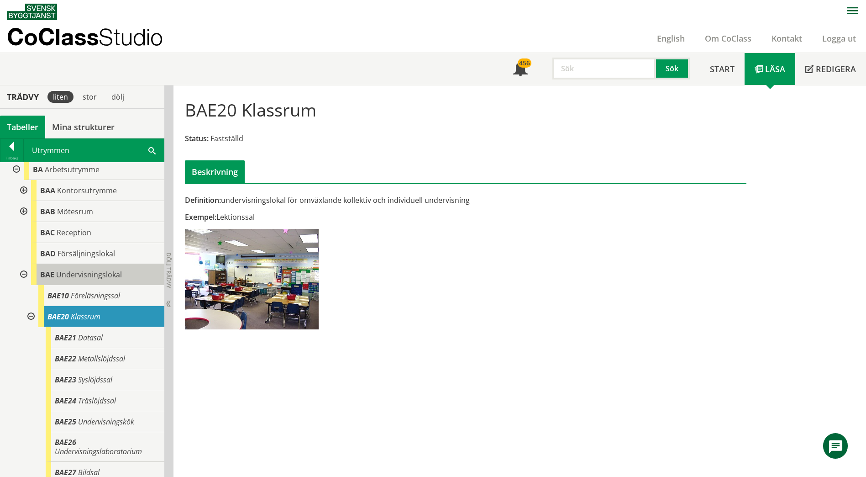
click at [105, 274] on span "Undervisningslokal" at bounding box center [89, 274] width 66 height 10
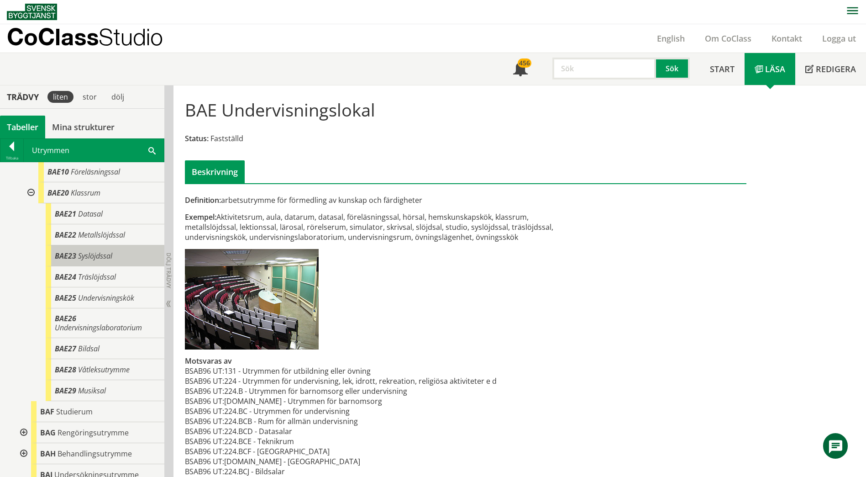
scroll to position [183, 0]
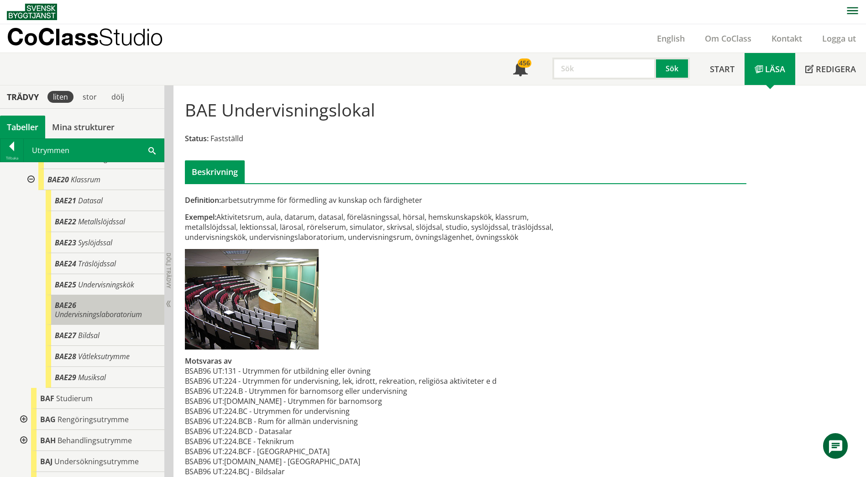
click at [77, 314] on span "Undervisningslaboratorium" at bounding box center [98, 314] width 87 height 10
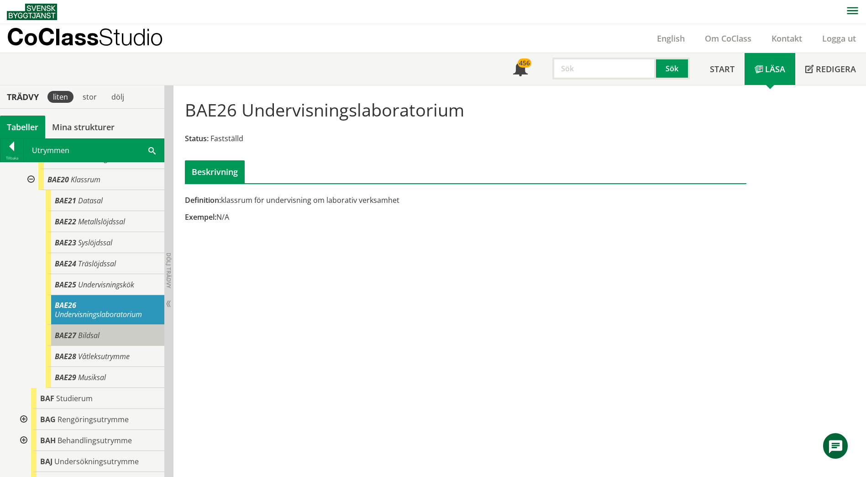
click at [82, 329] on div "BAE27 Bildsal" at bounding box center [105, 335] width 119 height 21
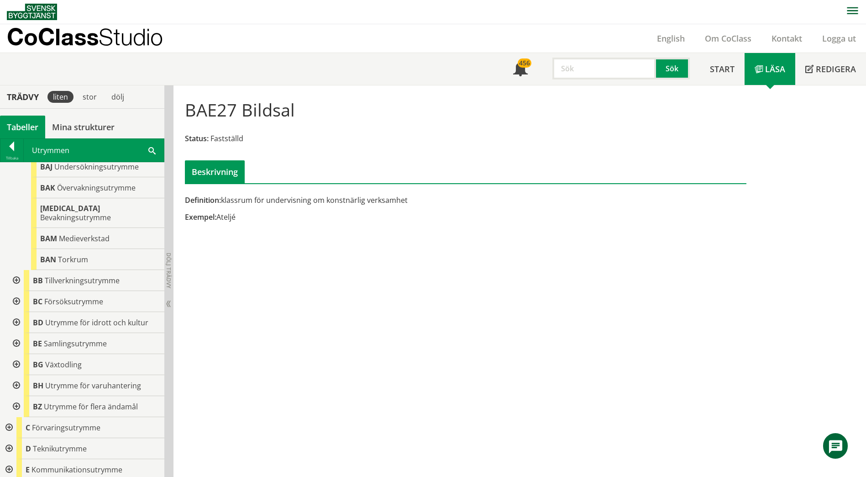
scroll to position [502, 0]
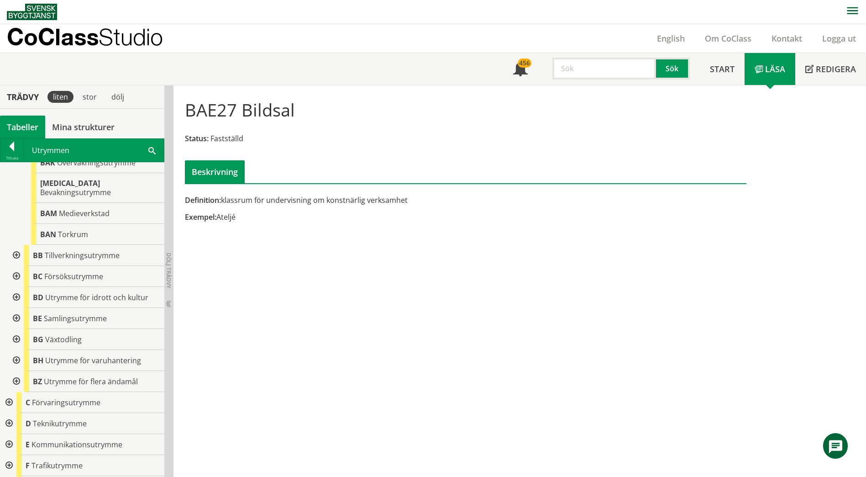
click at [20, 247] on div at bounding box center [15, 255] width 16 height 21
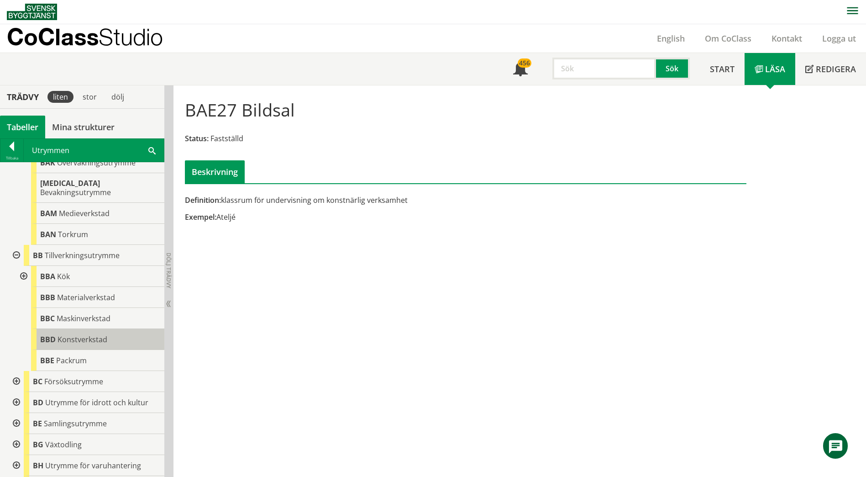
click at [83, 334] on span "Konstverkstad" at bounding box center [83, 339] width 50 height 10
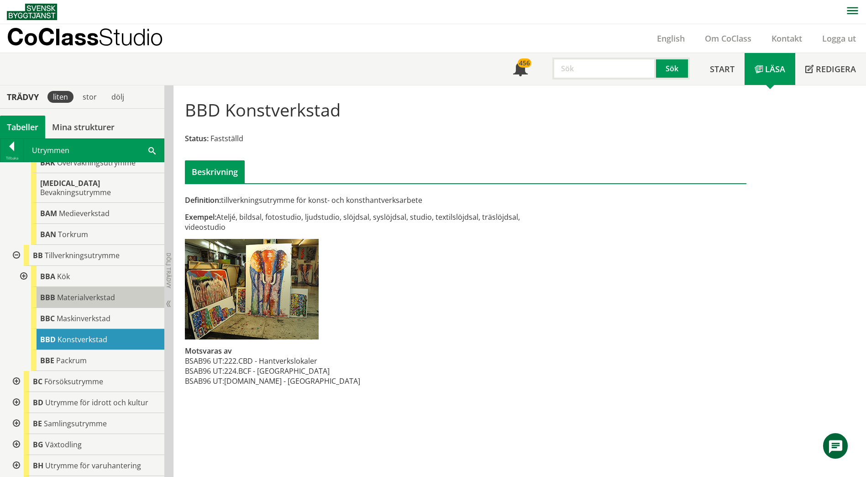
click at [84, 292] on span "Materialverkstad" at bounding box center [86, 297] width 58 height 10
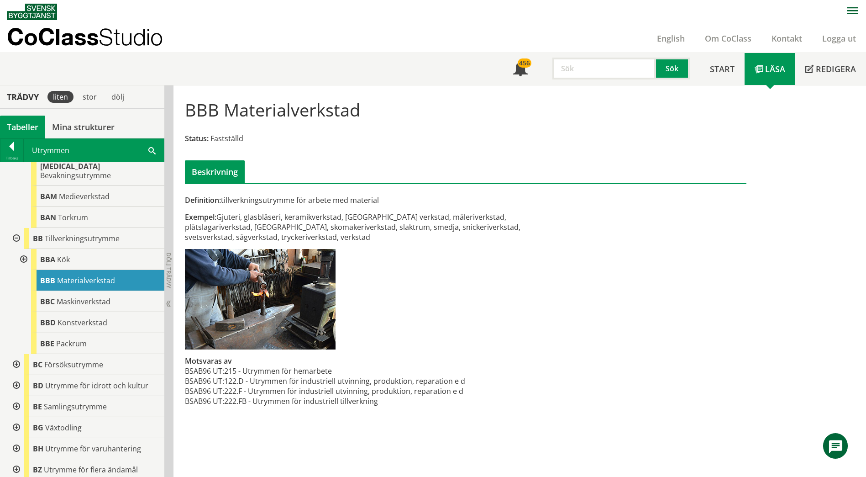
scroll to position [548, 0]
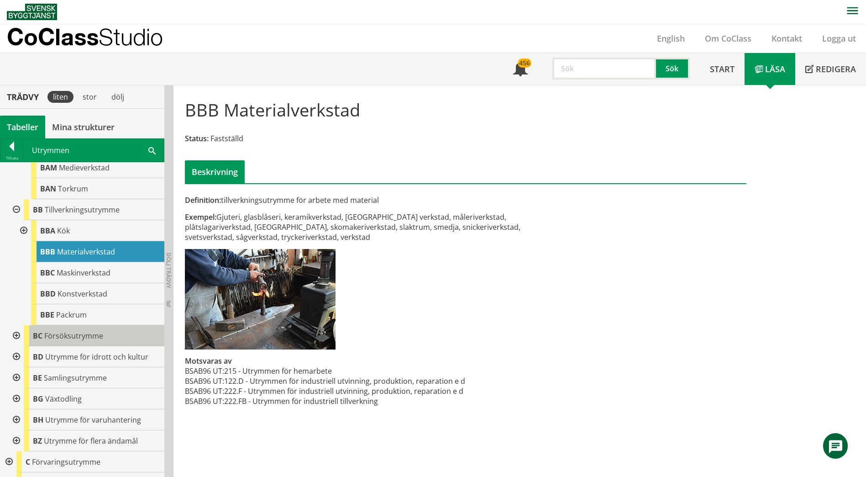
click at [37, 331] on span "BC" at bounding box center [38, 336] width 10 height 10
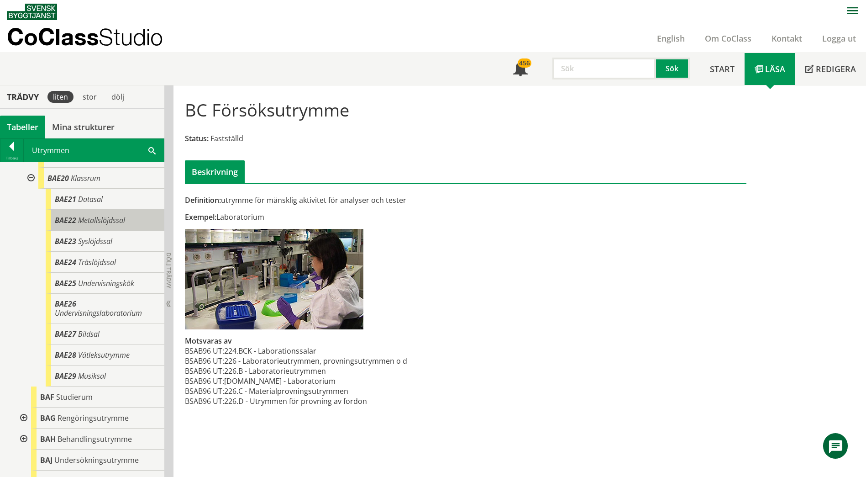
scroll to position [200, 0]
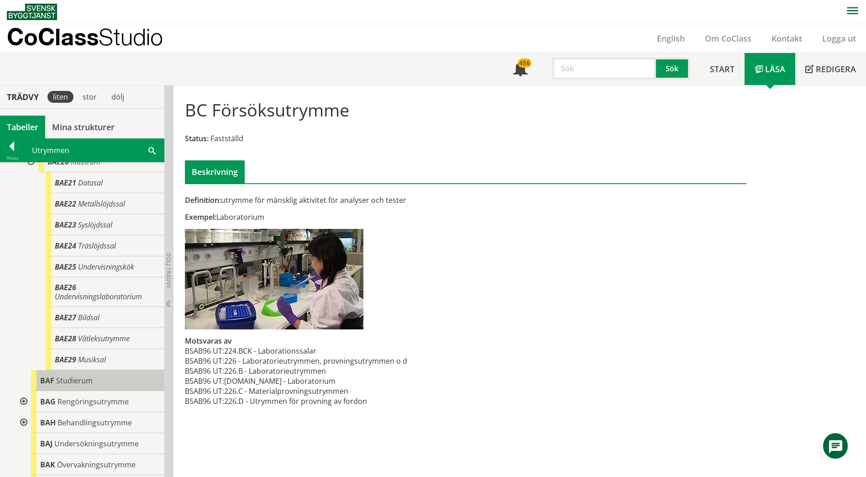
click at [74, 377] on span "Studierum" at bounding box center [74, 380] width 37 height 10
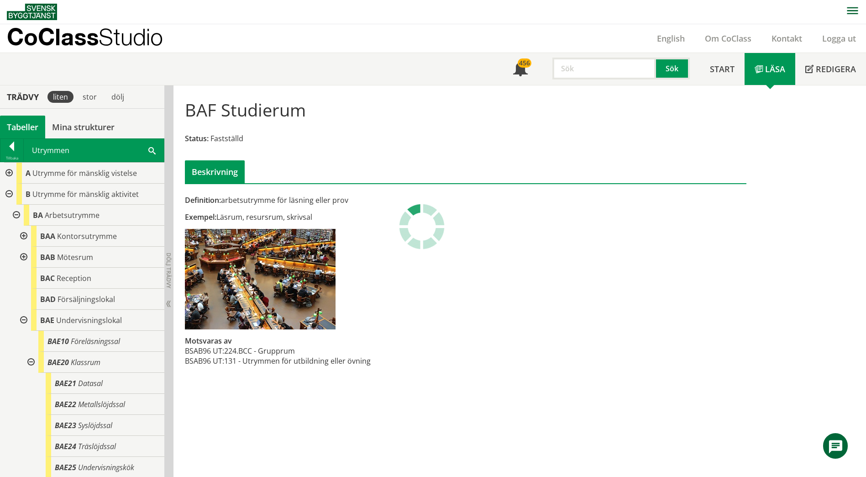
click at [25, 237] on div at bounding box center [23, 236] width 16 height 21
click at [22, 235] on div at bounding box center [23, 236] width 16 height 21
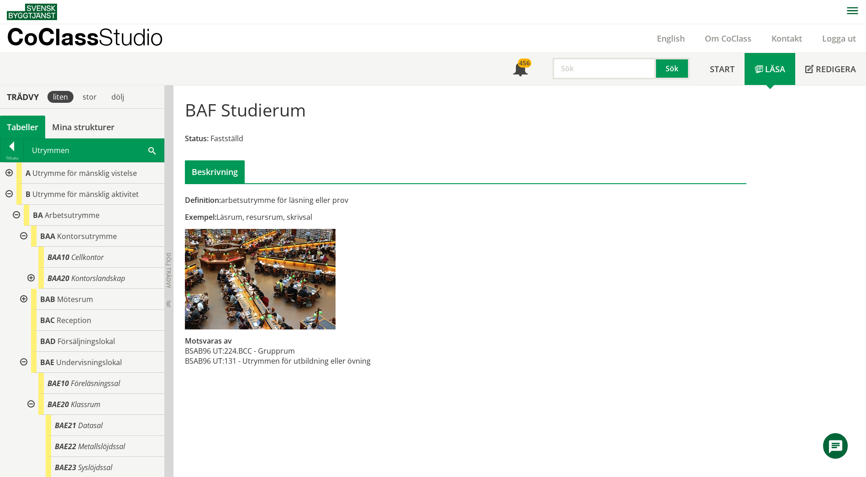
click at [30, 277] on div at bounding box center [30, 278] width 16 height 21
click at [5, 174] on div at bounding box center [8, 173] width 16 height 21
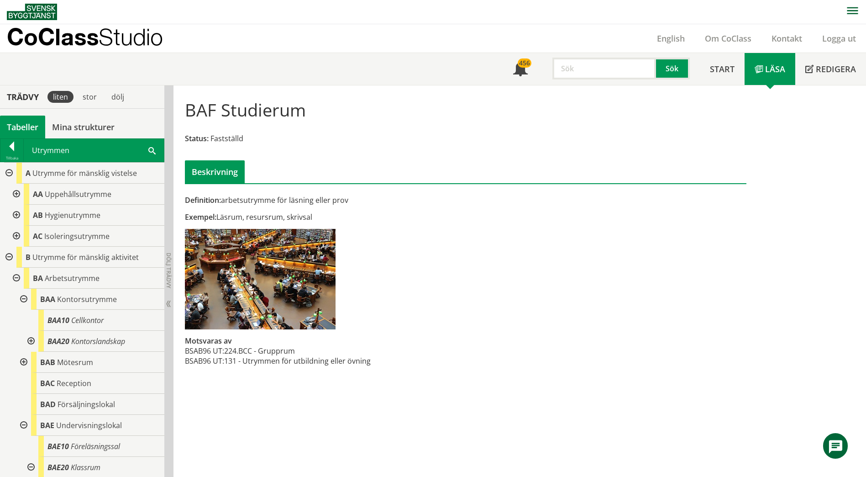
click at [13, 196] on div at bounding box center [15, 194] width 16 height 21
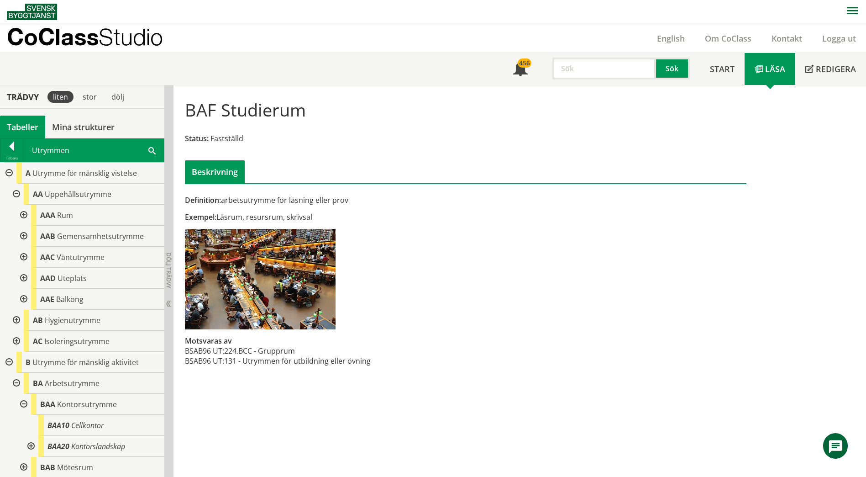
click at [23, 237] on div at bounding box center [23, 236] width 16 height 21
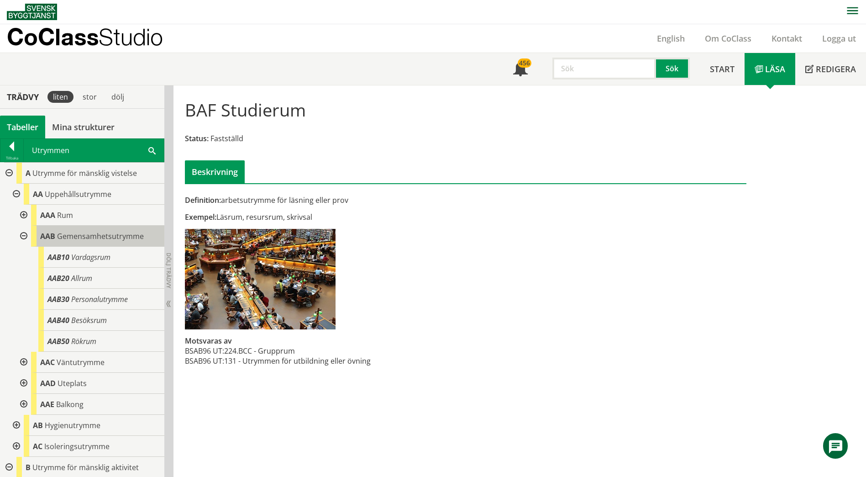
click at [64, 234] on span "Gemensamhetsutrymme" at bounding box center [100, 236] width 87 height 10
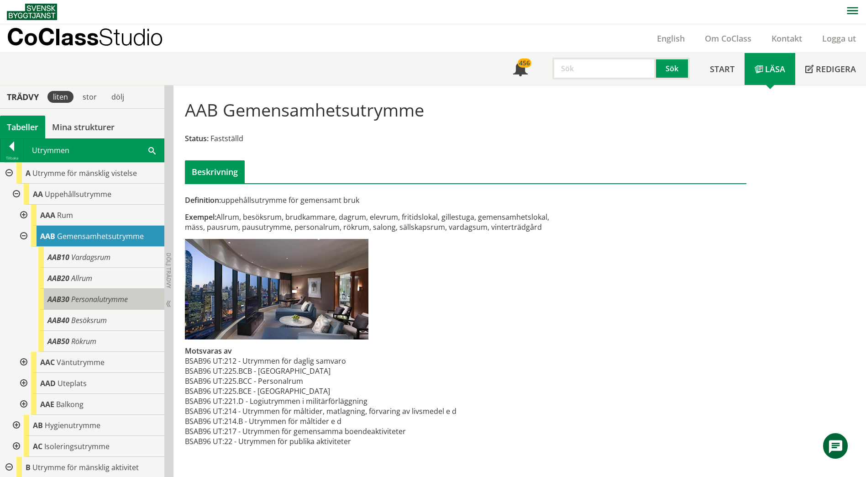
click at [71, 305] on div "AAB30 Personalutrymme" at bounding box center [101, 299] width 126 height 21
click at [65, 308] on div "AAB30 Personalutrymme" at bounding box center [101, 299] width 126 height 21
click at [61, 306] on div "AAB30 Personalutrymme" at bounding box center [101, 299] width 126 height 21
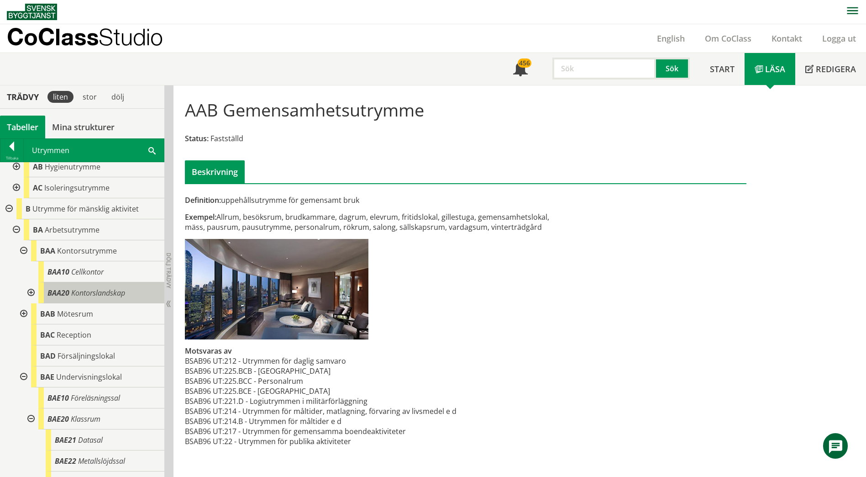
scroll to position [274, 0]
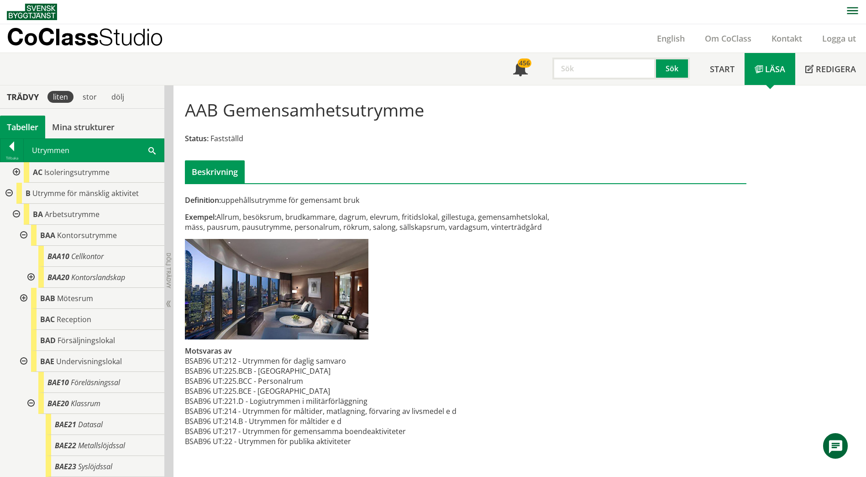
click at [23, 233] on div at bounding box center [23, 235] width 16 height 21
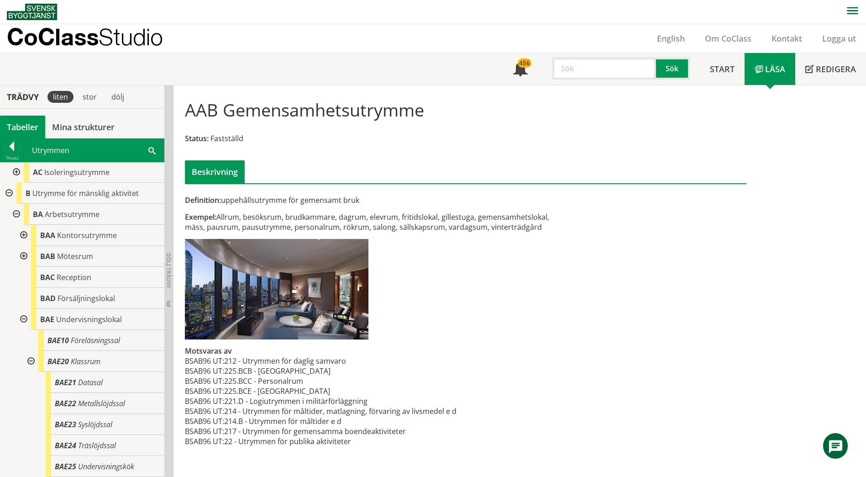
click at [25, 319] on div at bounding box center [23, 319] width 16 height 21
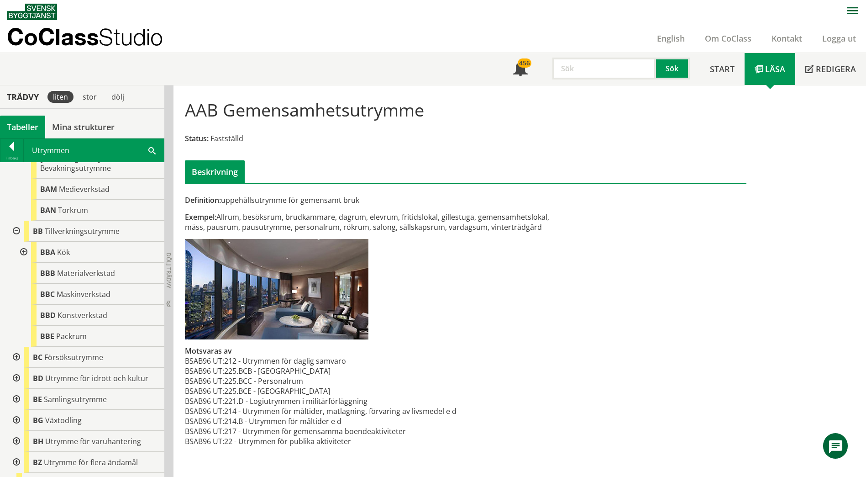
scroll to position [594, 0]
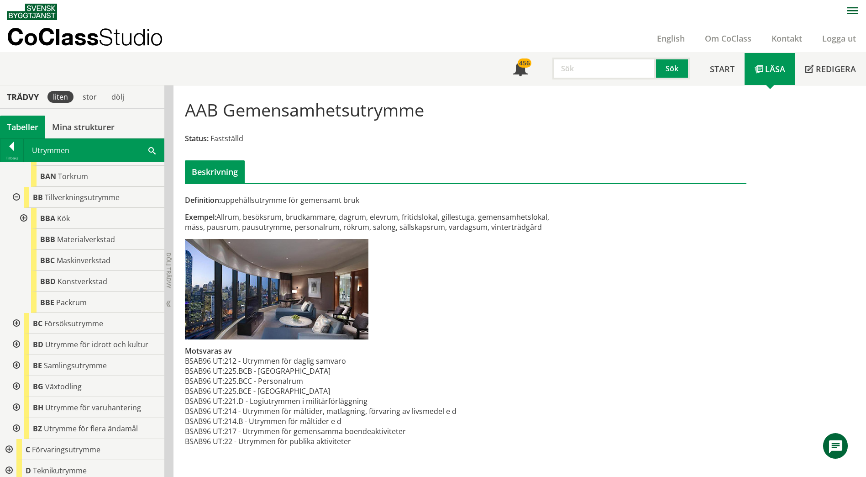
click at [18, 357] on div at bounding box center [15, 365] width 16 height 21
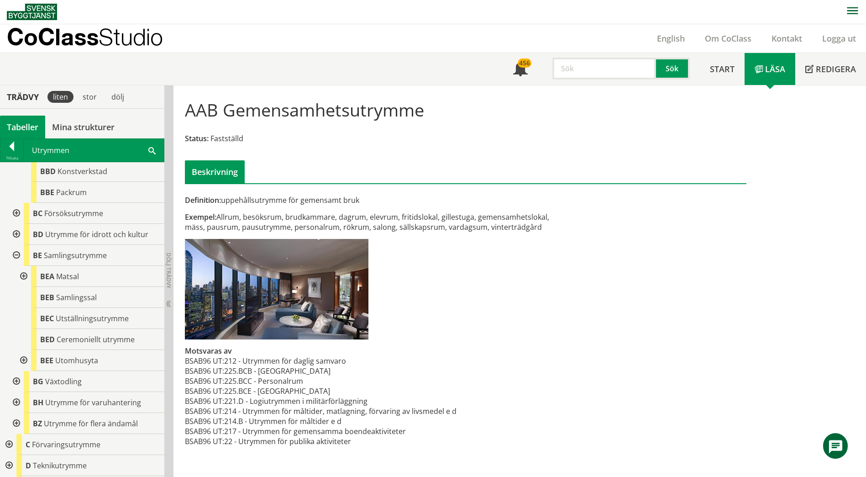
scroll to position [731, 0]
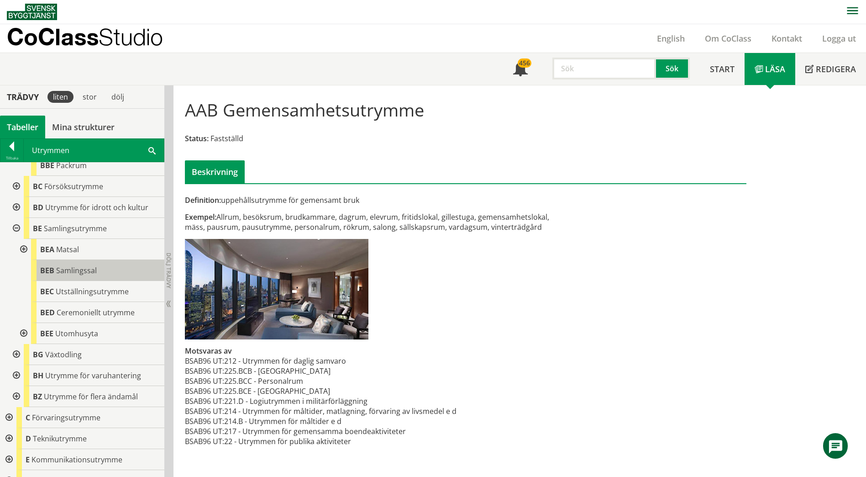
click at [89, 265] on span "Samlingssal" at bounding box center [76, 270] width 41 height 10
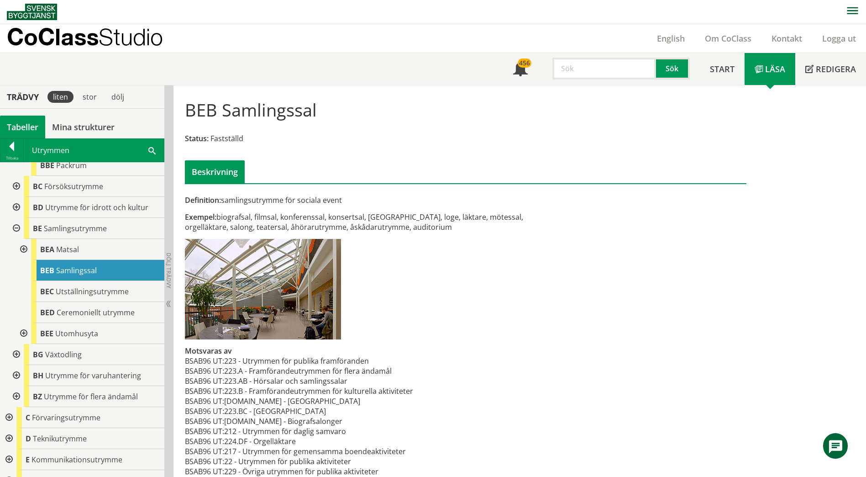
click at [23, 240] on div at bounding box center [23, 249] width 16 height 21
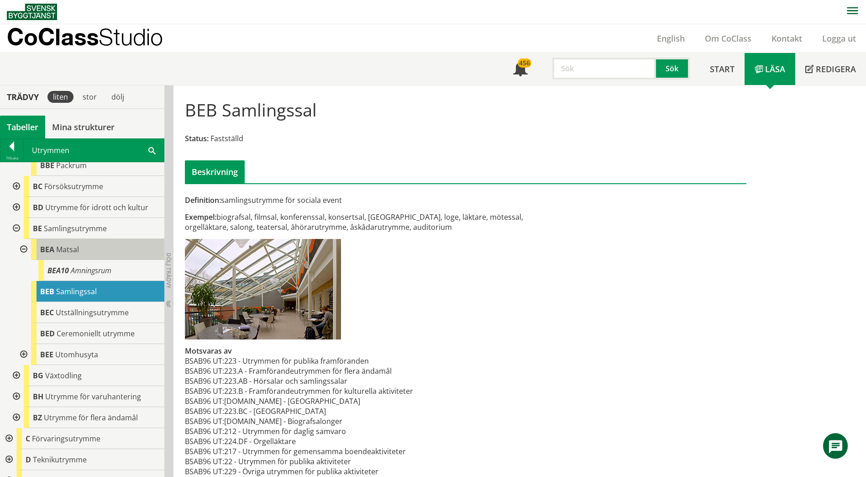
click at [63, 247] on div "[PERSON_NAME]" at bounding box center [97, 249] width 133 height 21
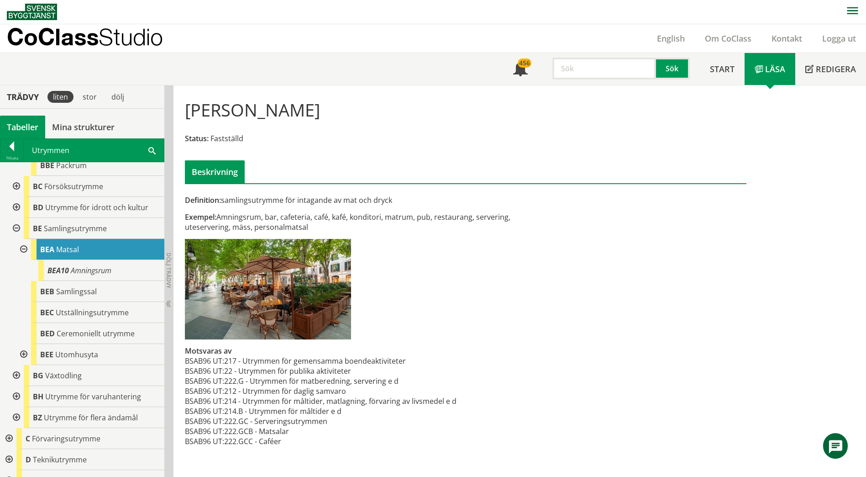
click at [26, 240] on div at bounding box center [23, 249] width 16 height 21
click at [23, 326] on div at bounding box center [23, 333] width 16 height 21
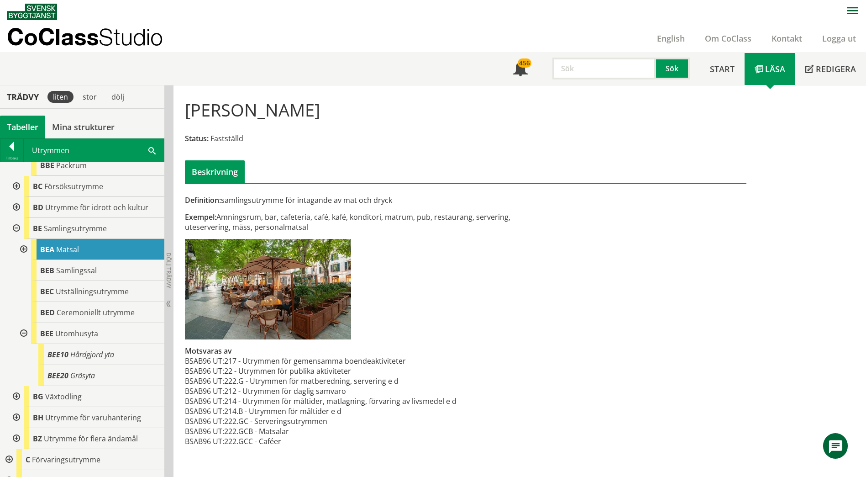
click at [23, 326] on div at bounding box center [23, 333] width 16 height 21
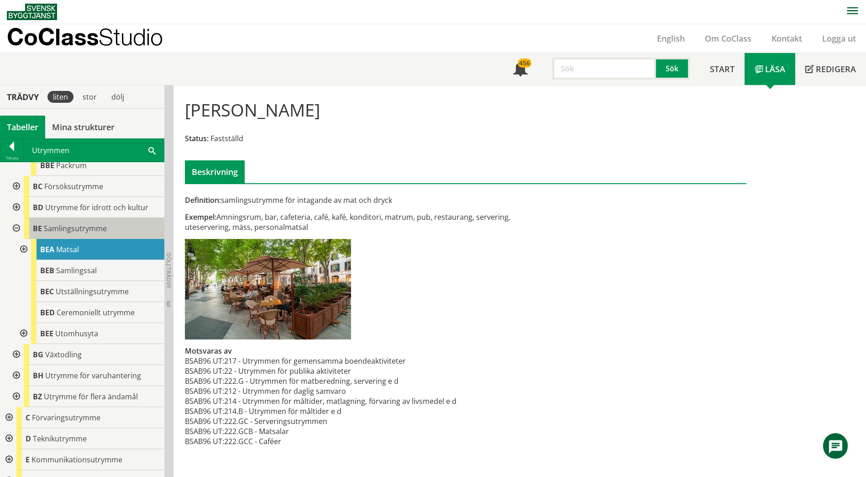
click at [62, 223] on span "Samlingsutrymme" at bounding box center [75, 228] width 63 height 10
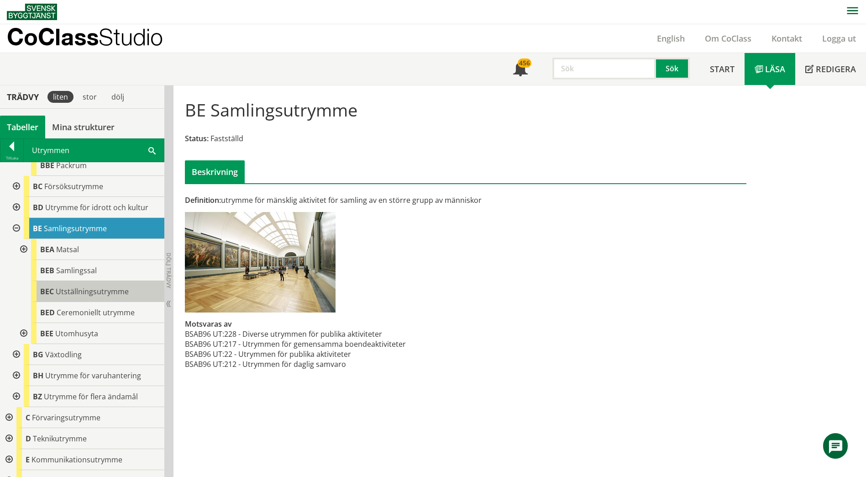
click at [76, 280] on body "AMA AMA Beskrivningsverktyg AMA Funktion BSAB Bygginfo Byggjura Byggkatalogen […" at bounding box center [433, 238] width 866 height 477
click at [72, 282] on body "AMA AMA Beskrivningsverktyg AMA Funktion BSAB Bygginfo Byggjura Byggkatalogen […" at bounding box center [433, 238] width 866 height 477
click at [70, 286] on span "Utställningsutrymme" at bounding box center [92, 291] width 73 height 10
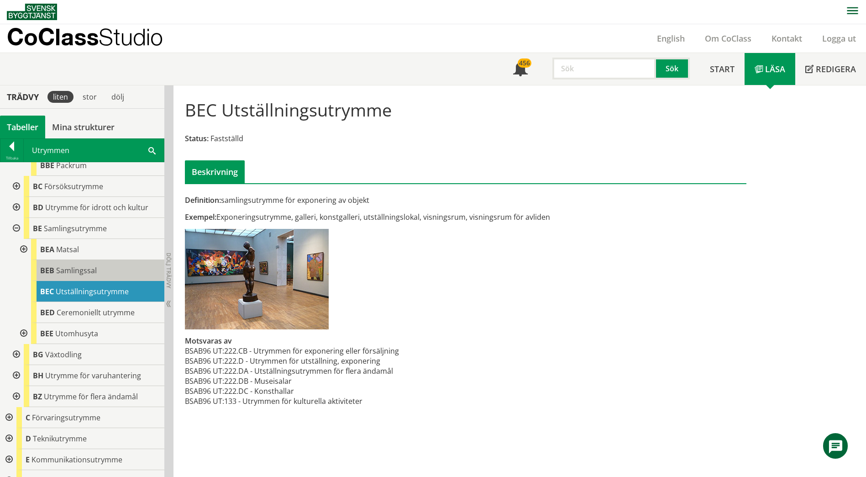
click at [88, 265] on span "Samlingssal" at bounding box center [76, 270] width 41 height 10
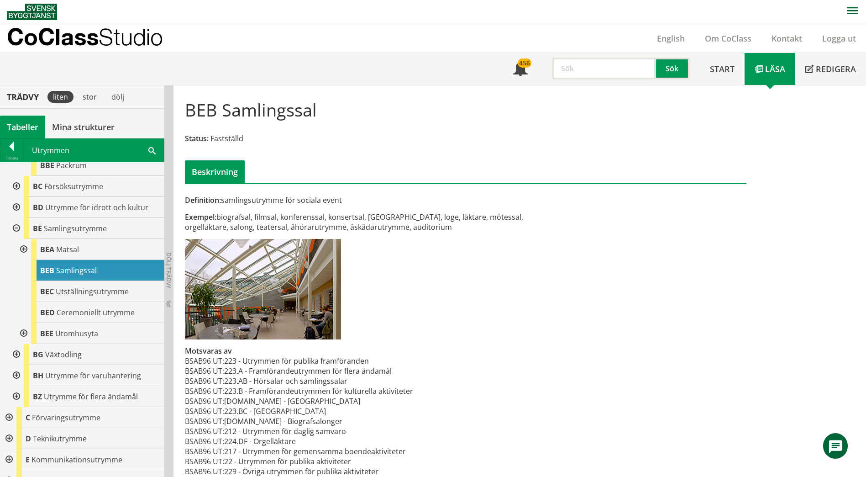
scroll to position [15, 0]
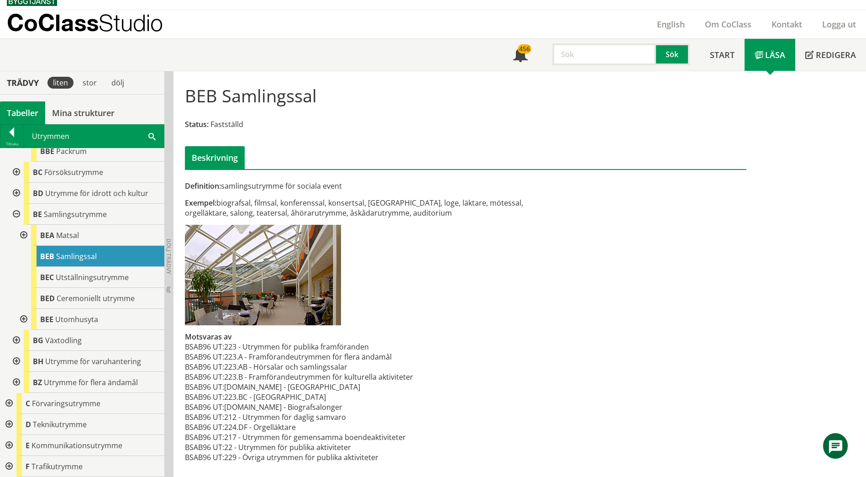
click at [153, 136] on span at bounding box center [151, 136] width 7 height 10
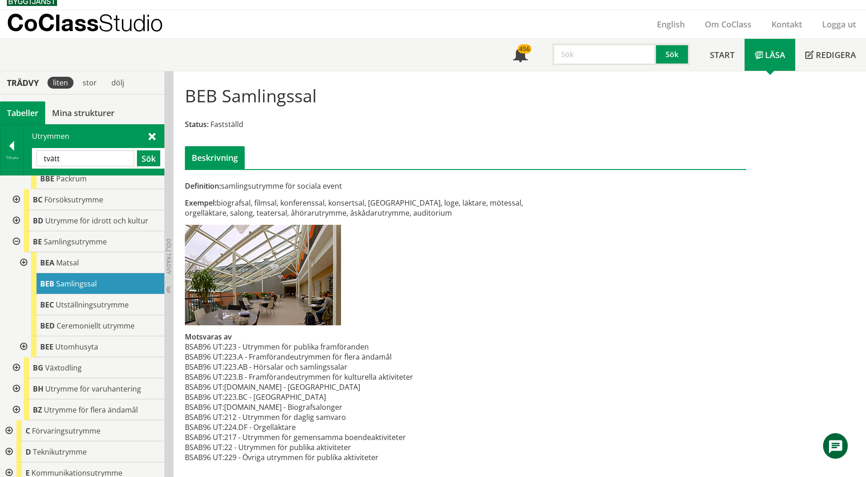
type input "tvätt"
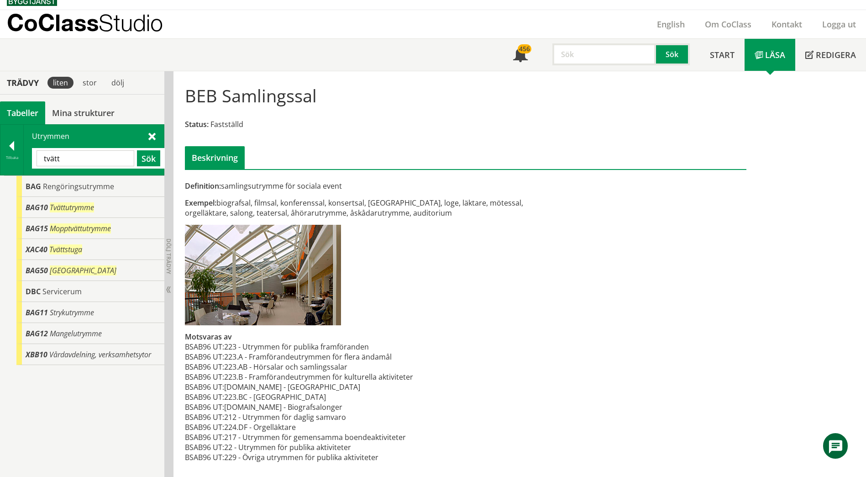
scroll to position [0, 0]
click at [64, 275] on div "BAG50 Tvätthall" at bounding box center [90, 270] width 148 height 21
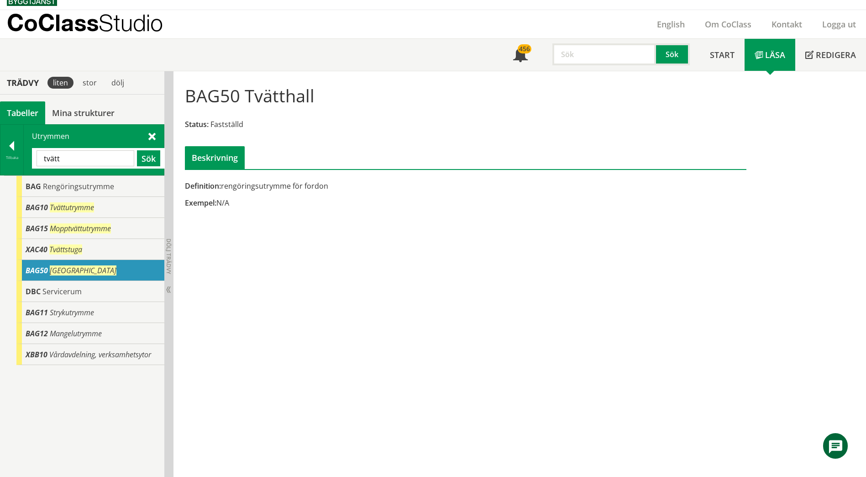
drag, startPoint x: 222, startPoint y: 188, endPoint x: 346, endPoint y: 184, distance: 123.8
click at [346, 184] on div "Definition: rengöringsutrymme för fordon" at bounding box center [369, 186] width 369 height 10
click at [61, 211] on span "Tvättutrymme" at bounding box center [72, 207] width 44 height 10
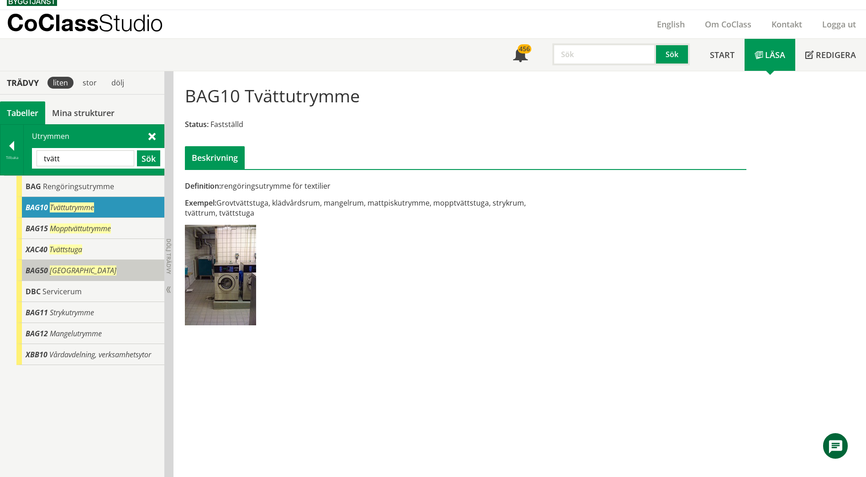
click at [77, 273] on span "[GEOGRAPHIC_DATA]" at bounding box center [83, 270] width 67 height 10
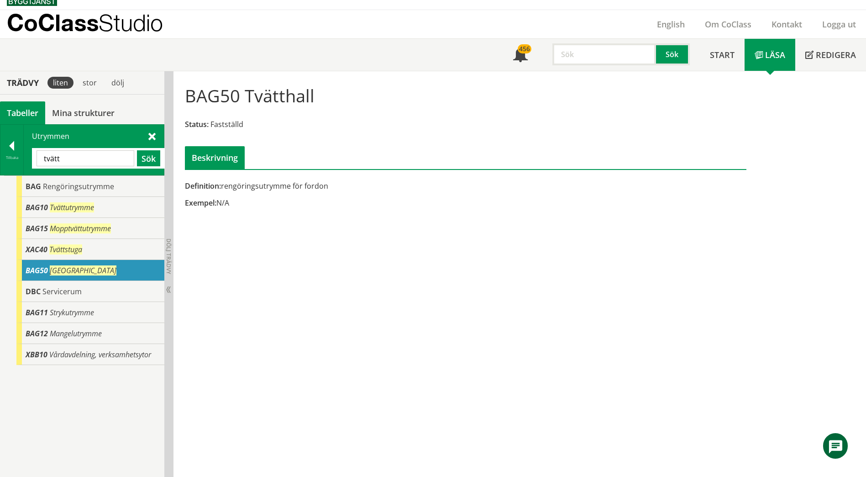
click at [368, 259] on div "BAG50 Tvätthall Status: Fastställd Beskrivning Definition: rengöringsutrymme fö…" at bounding box center [520, 273] width 693 height 405
